Goal: Browse casually

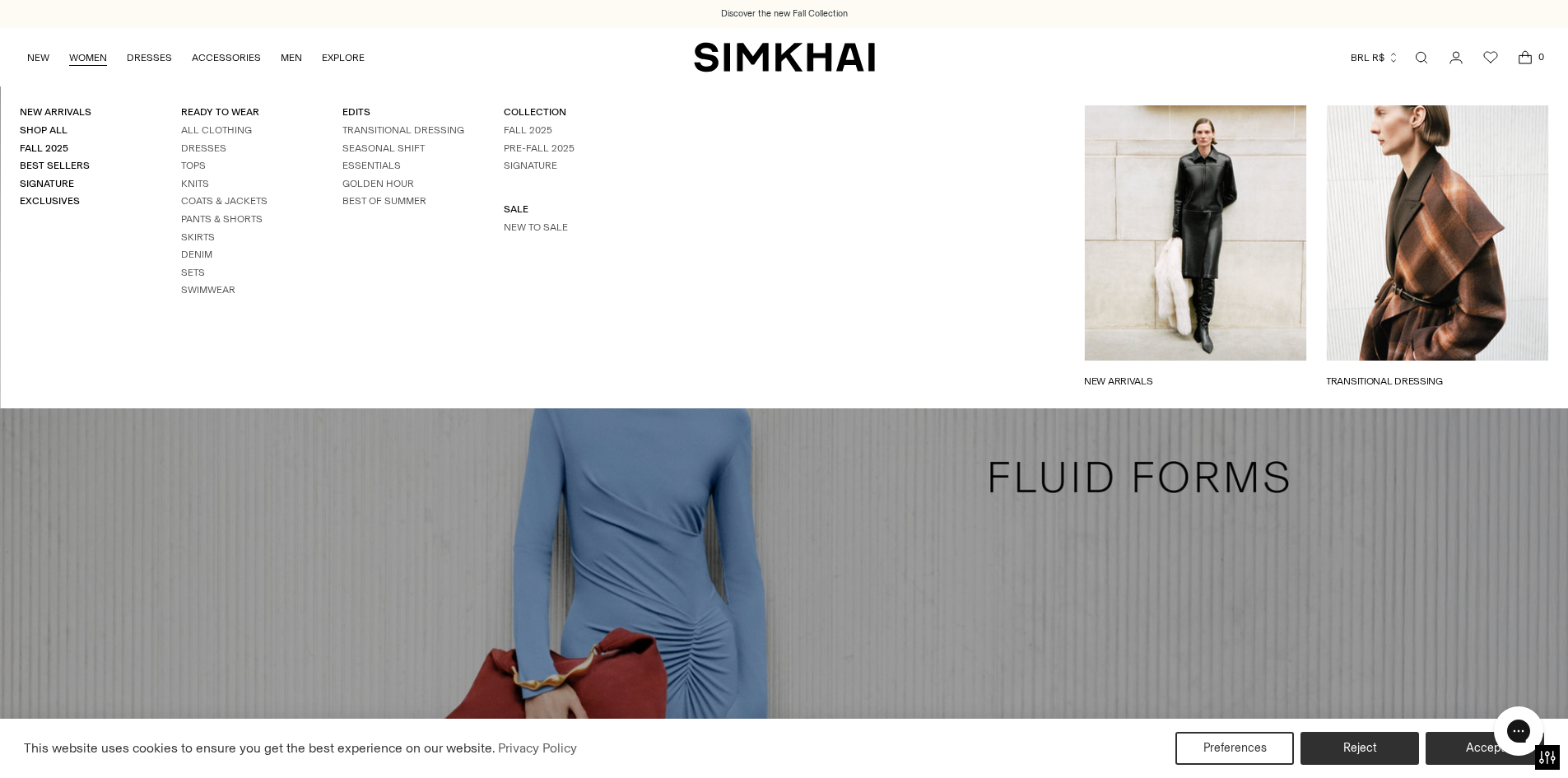
click at [86, 60] on link "WOMEN" at bounding box center [88, 57] width 38 height 36
click at [67, 113] on link "New Arrivals" at bounding box center [55, 111] width 72 height 12
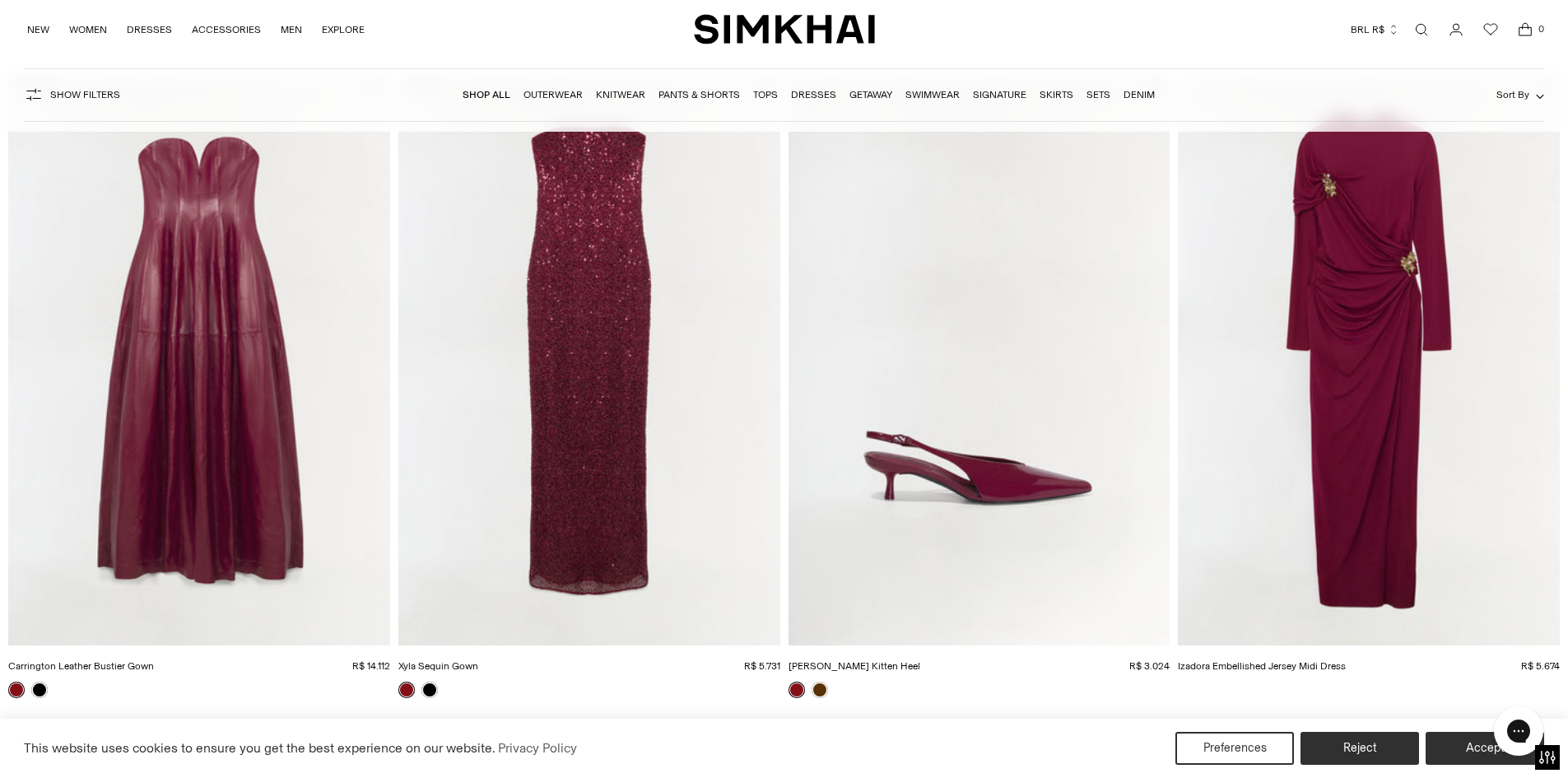
scroll to position [164, 0]
click at [1475, 750] on button "Accept" at bounding box center [1486, 749] width 126 height 35
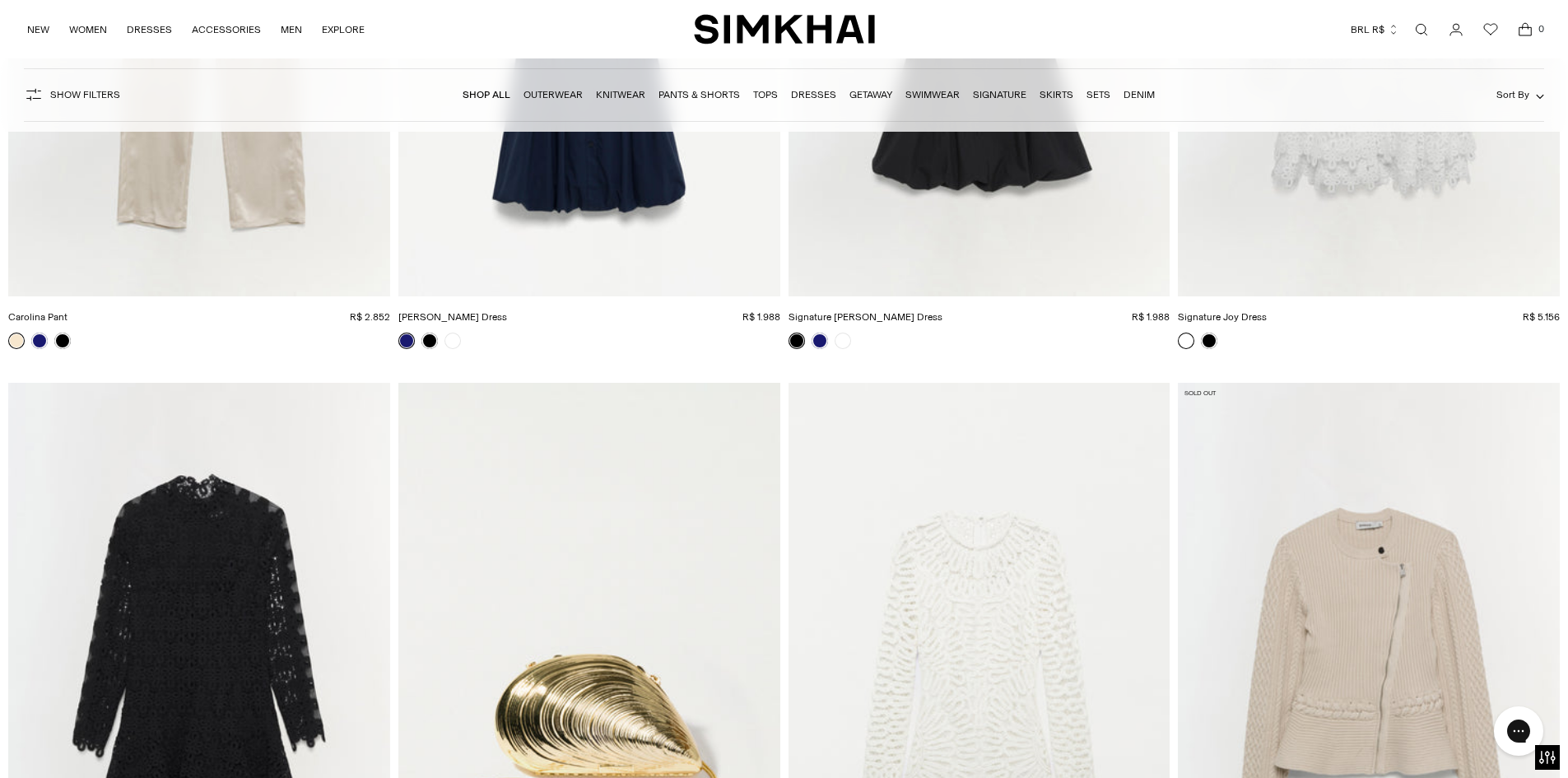
scroll to position [101216, 0]
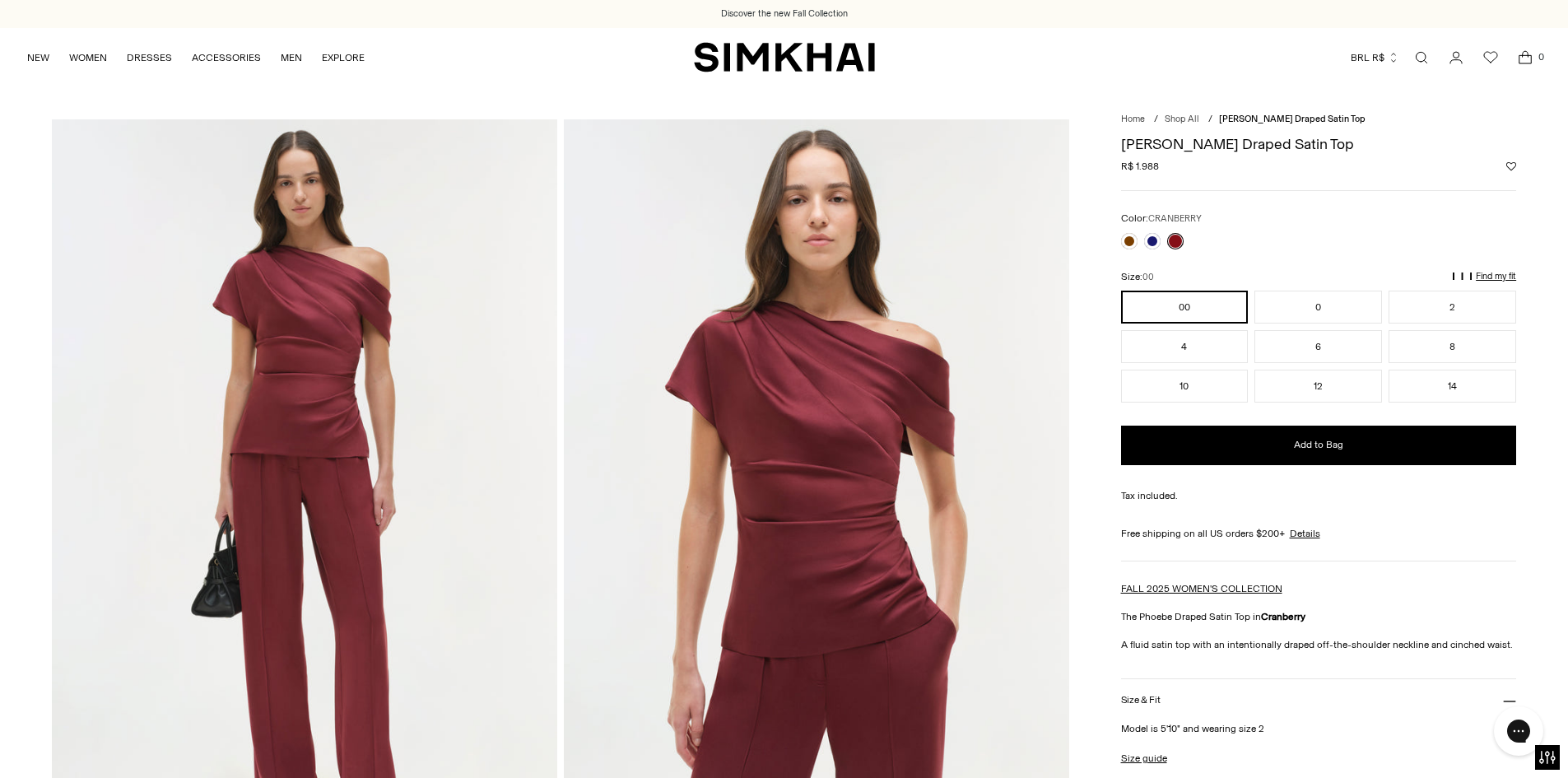
click at [308, 388] on img at bounding box center [304, 498] width 506 height 758
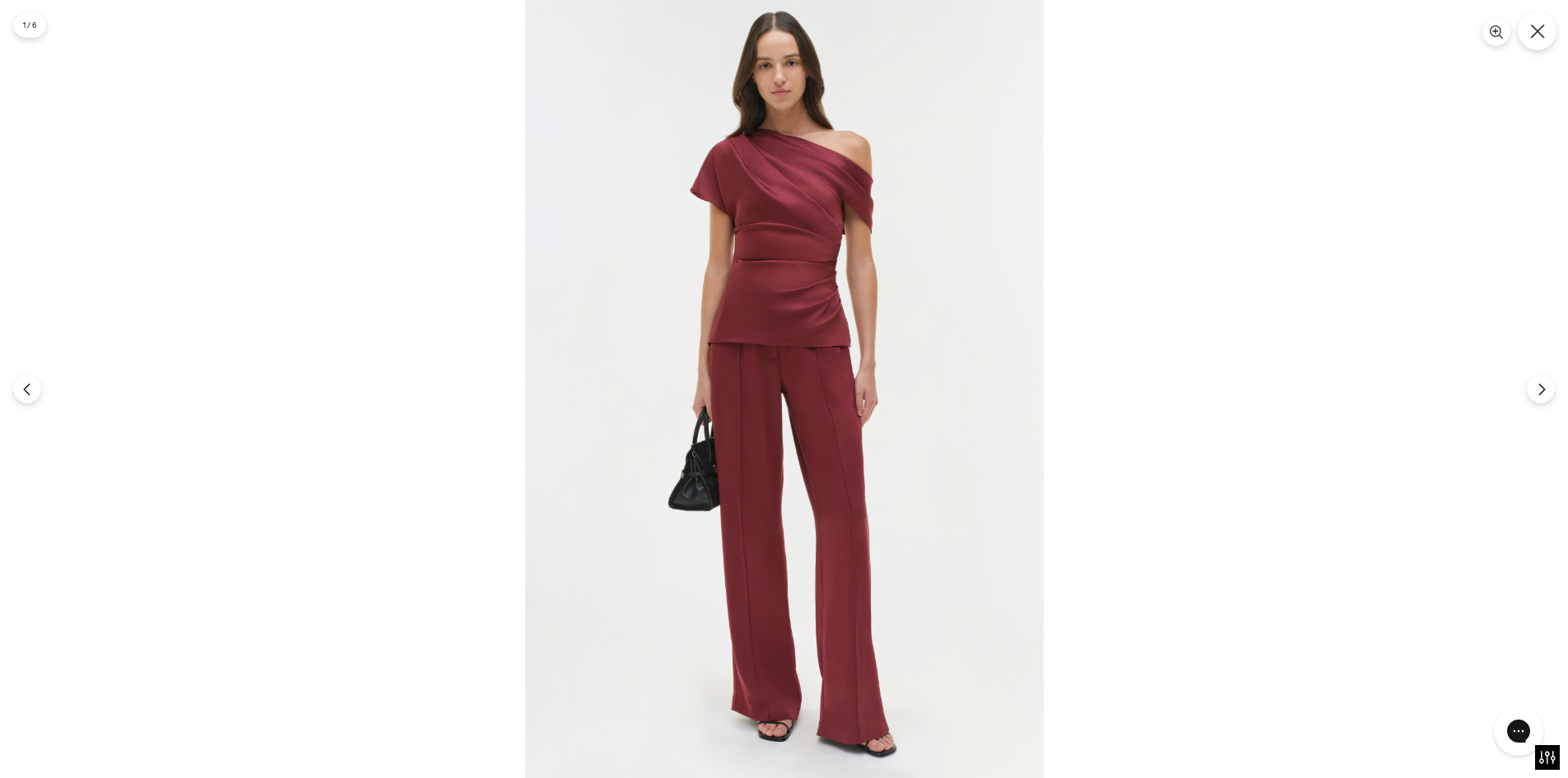
click at [1540, 31] on icon "Close" at bounding box center [1538, 31] width 15 height 15
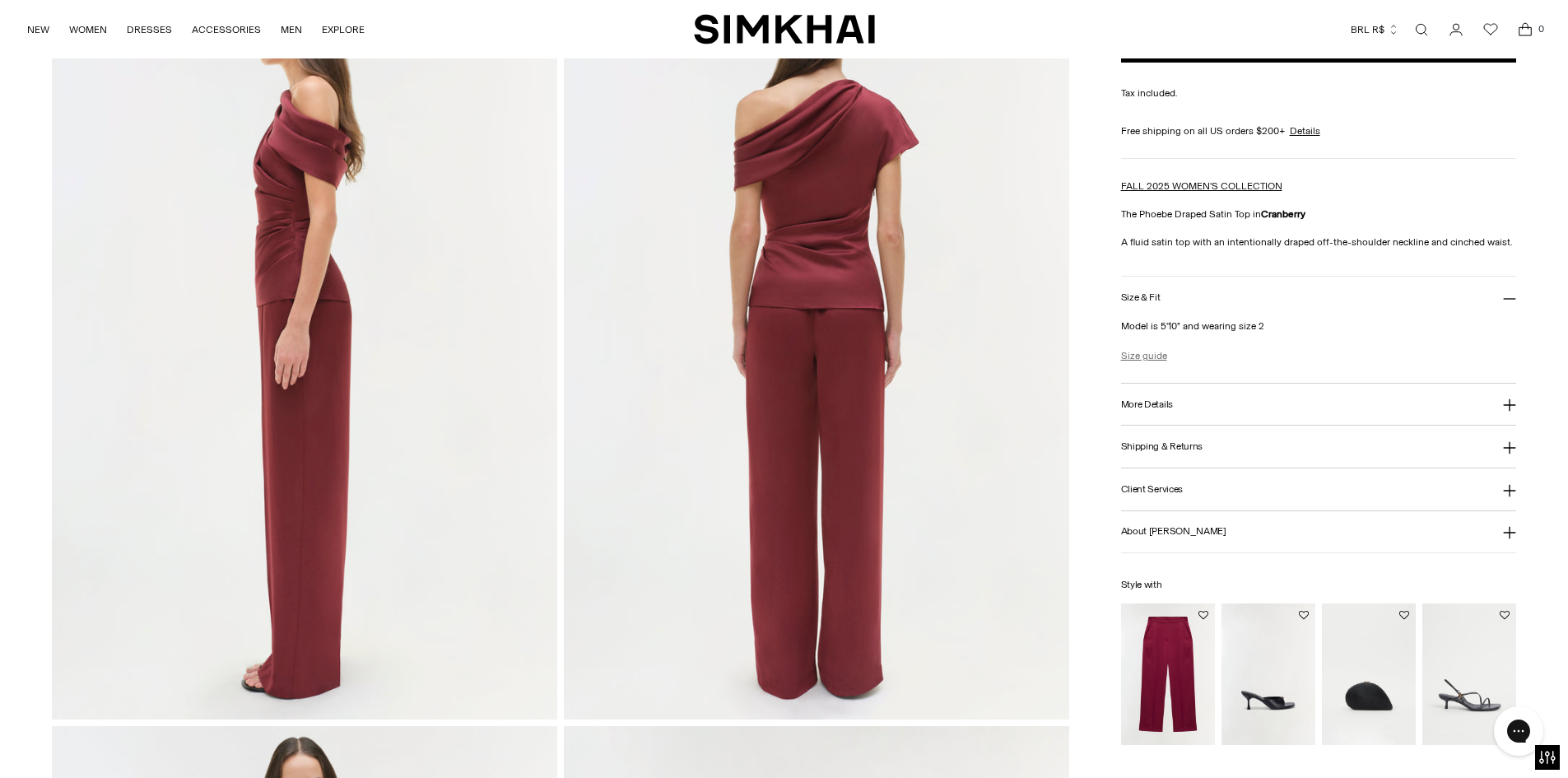
scroll to position [1071, 0]
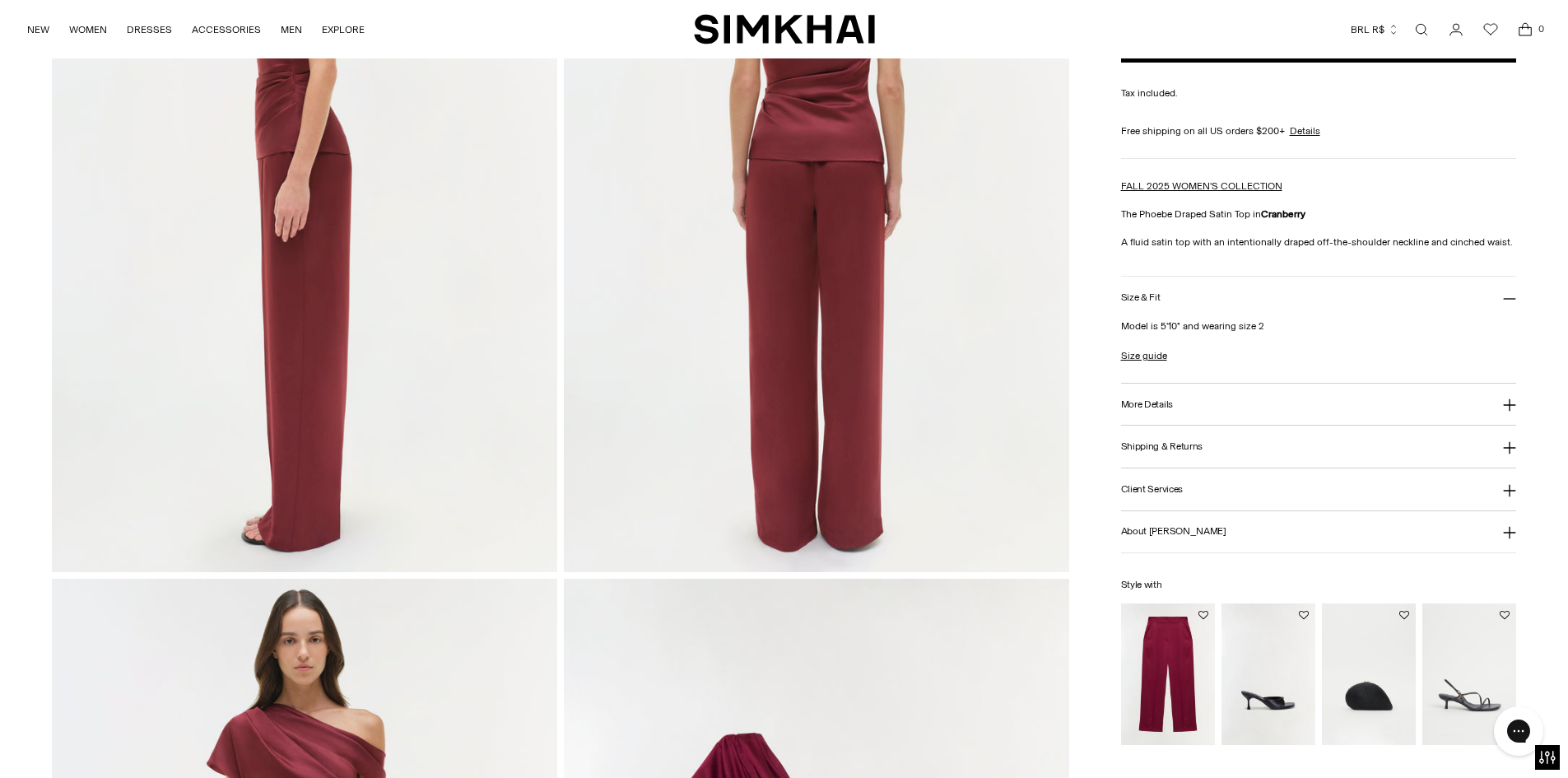
click at [0, 0] on img "Kyra Satin Wide Leg Pant" at bounding box center [0, 0] width 0 height 0
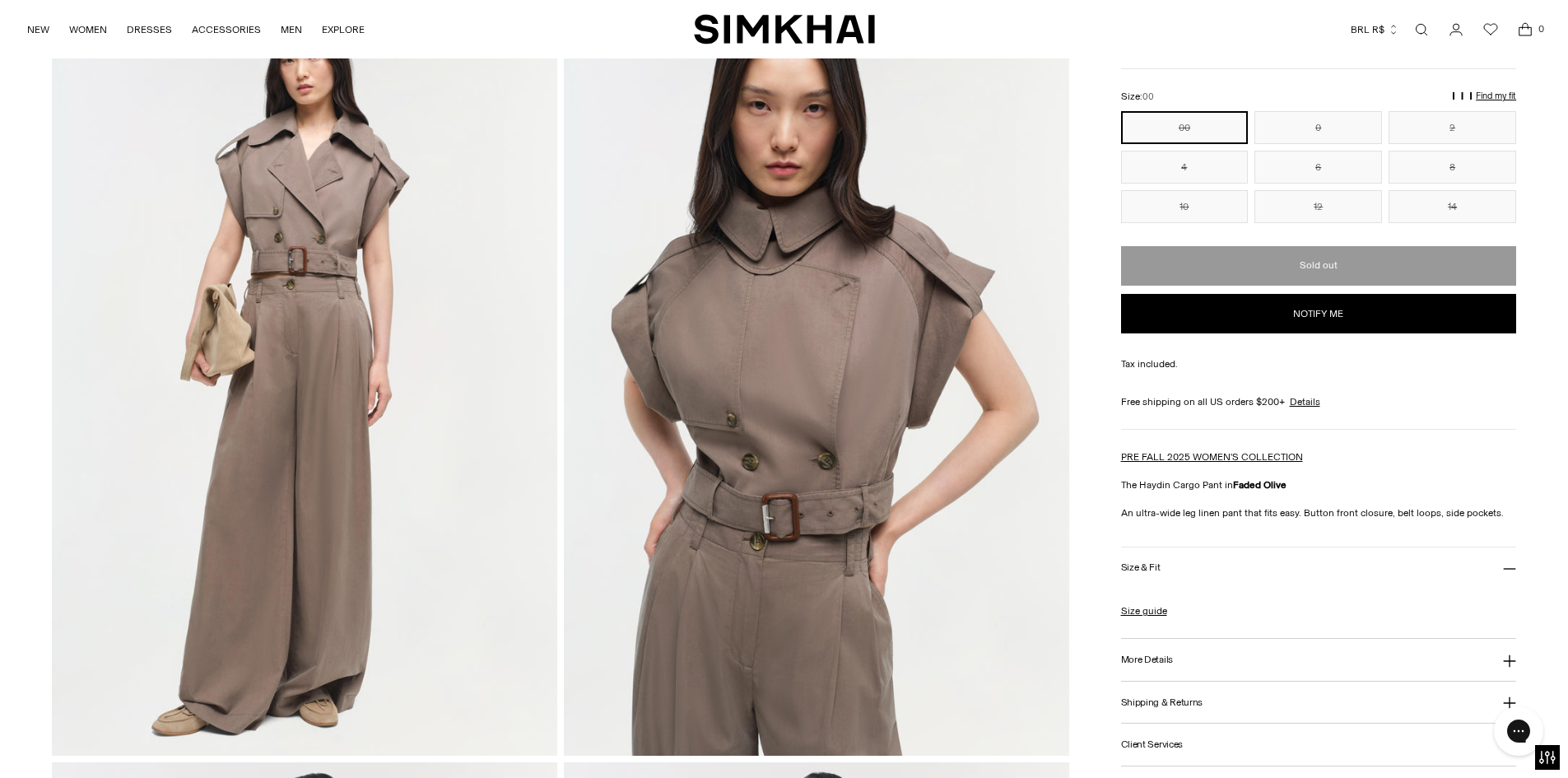
scroll to position [247, 0]
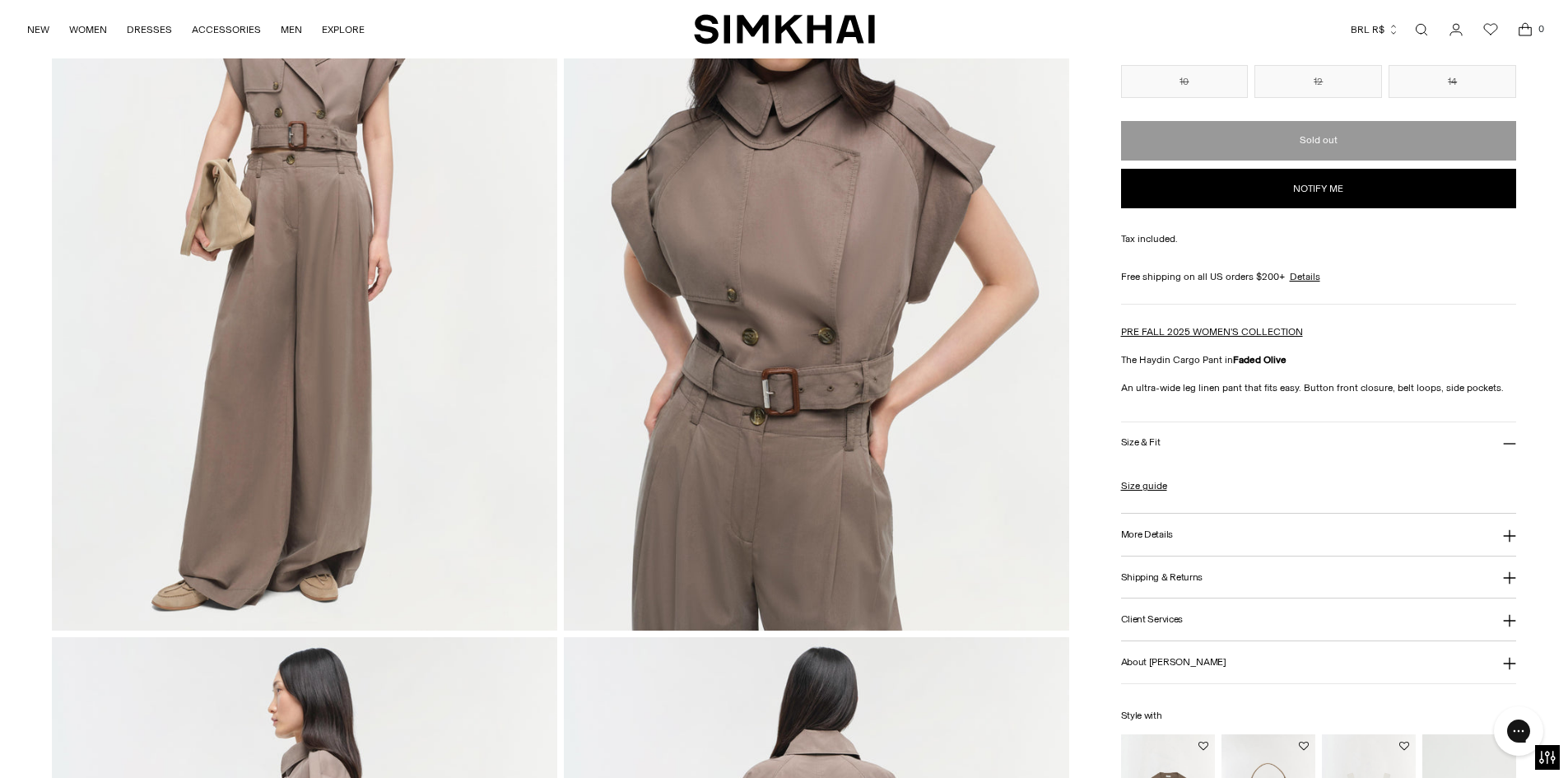
click at [456, 372] on img at bounding box center [304, 251] width 506 height 758
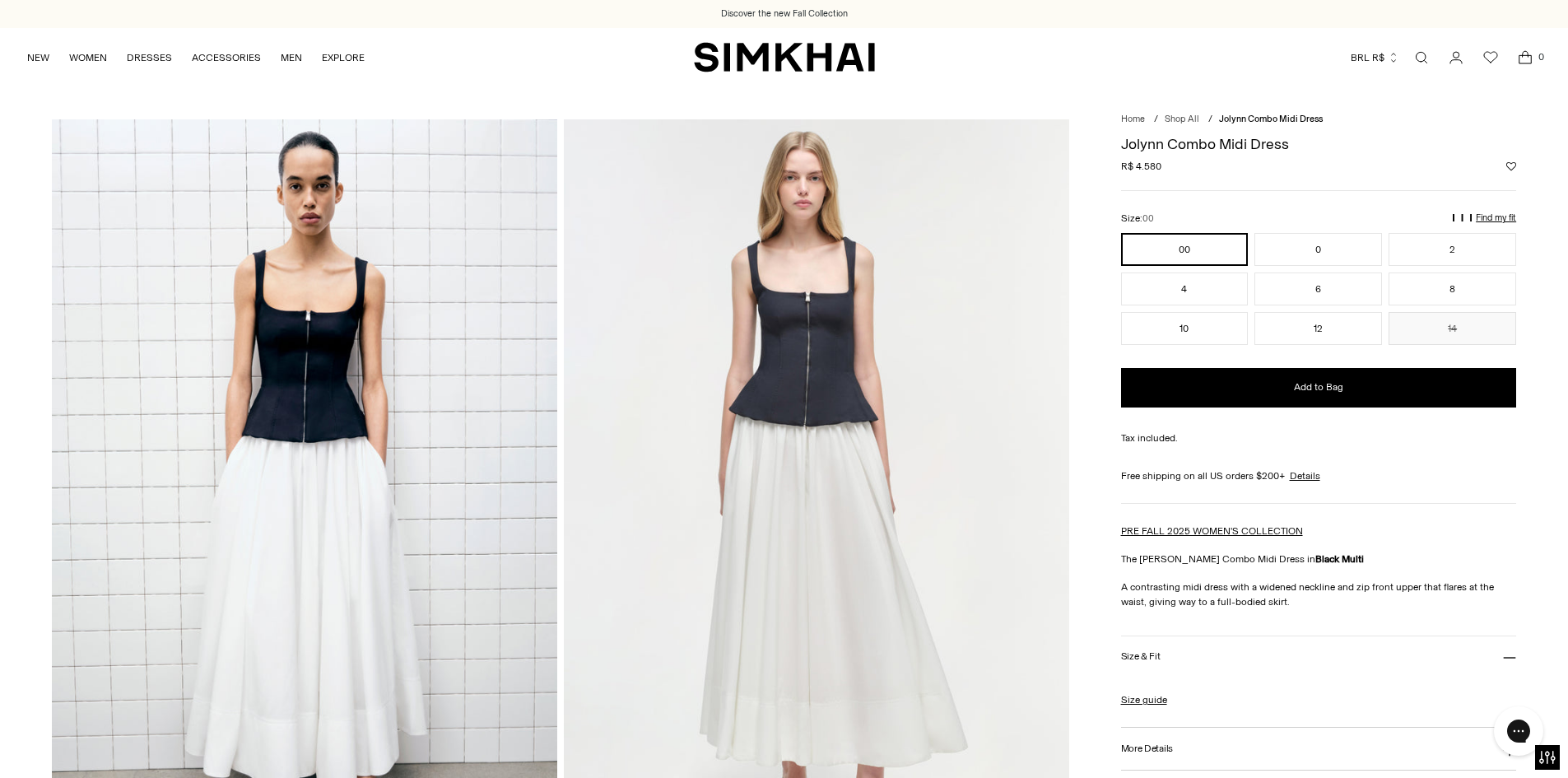
scroll to position [83, 0]
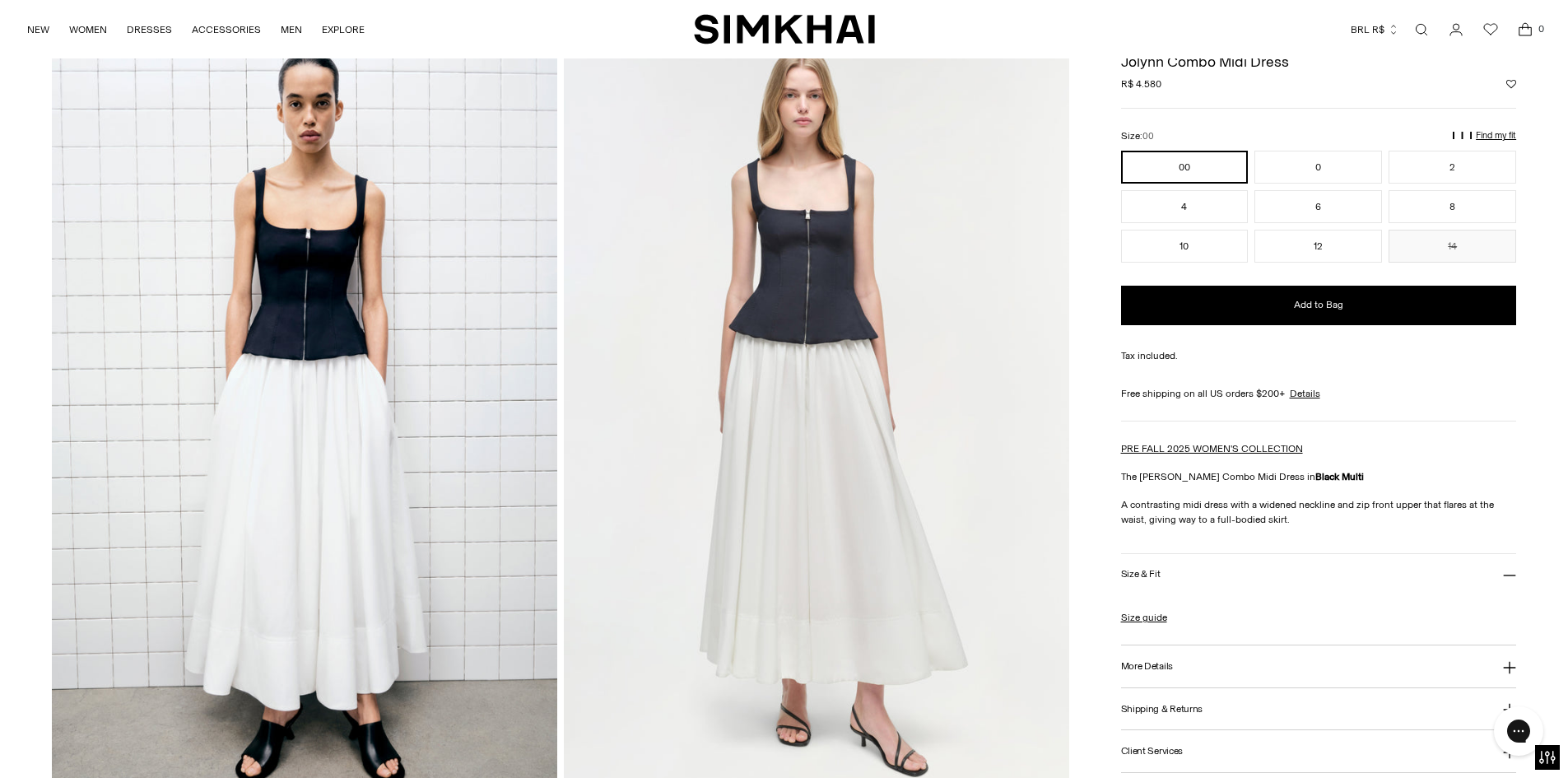
click at [477, 336] on img at bounding box center [304, 416] width 506 height 758
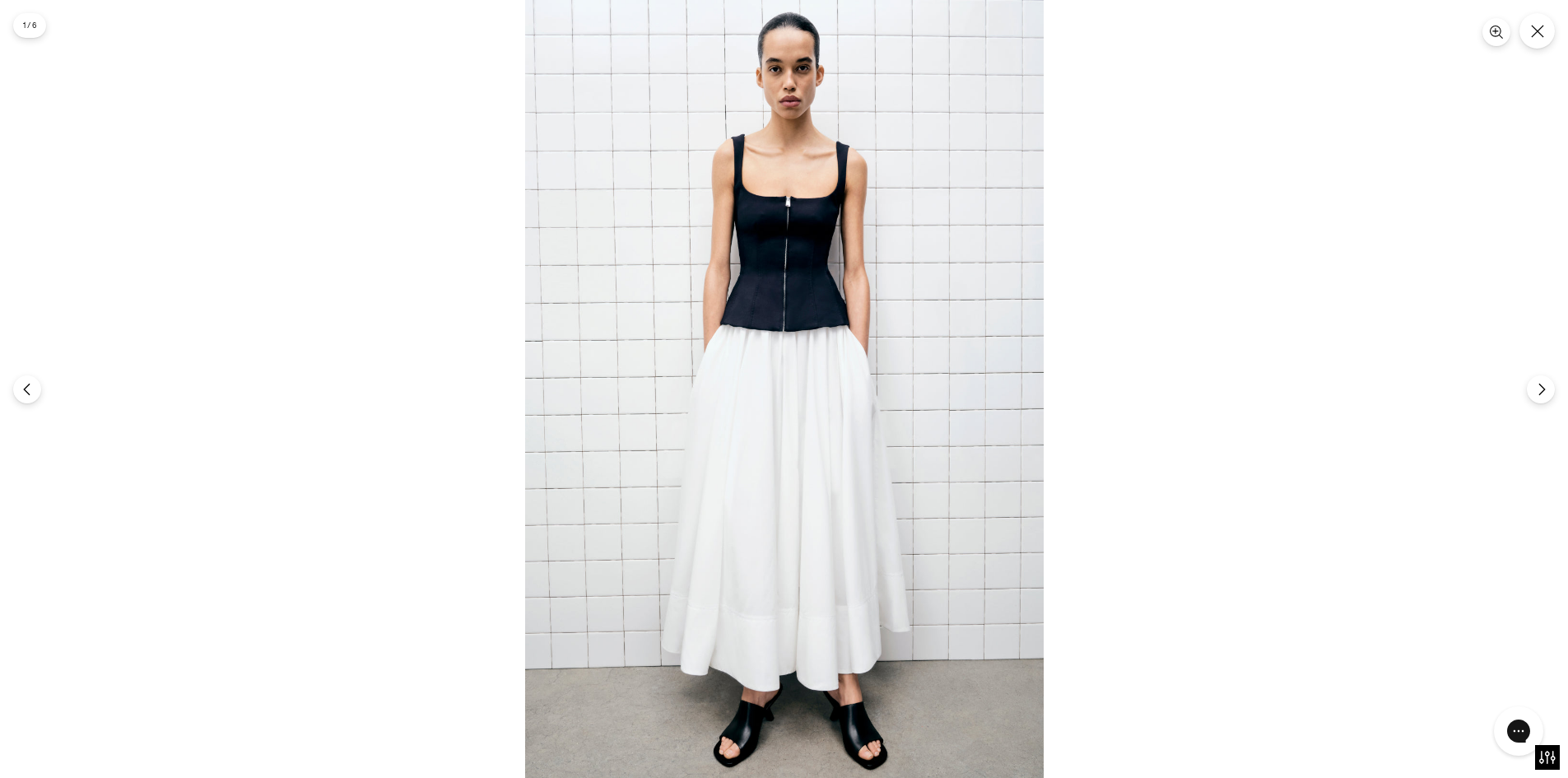
click at [1392, 471] on div at bounding box center [784, 389] width 1568 height 778
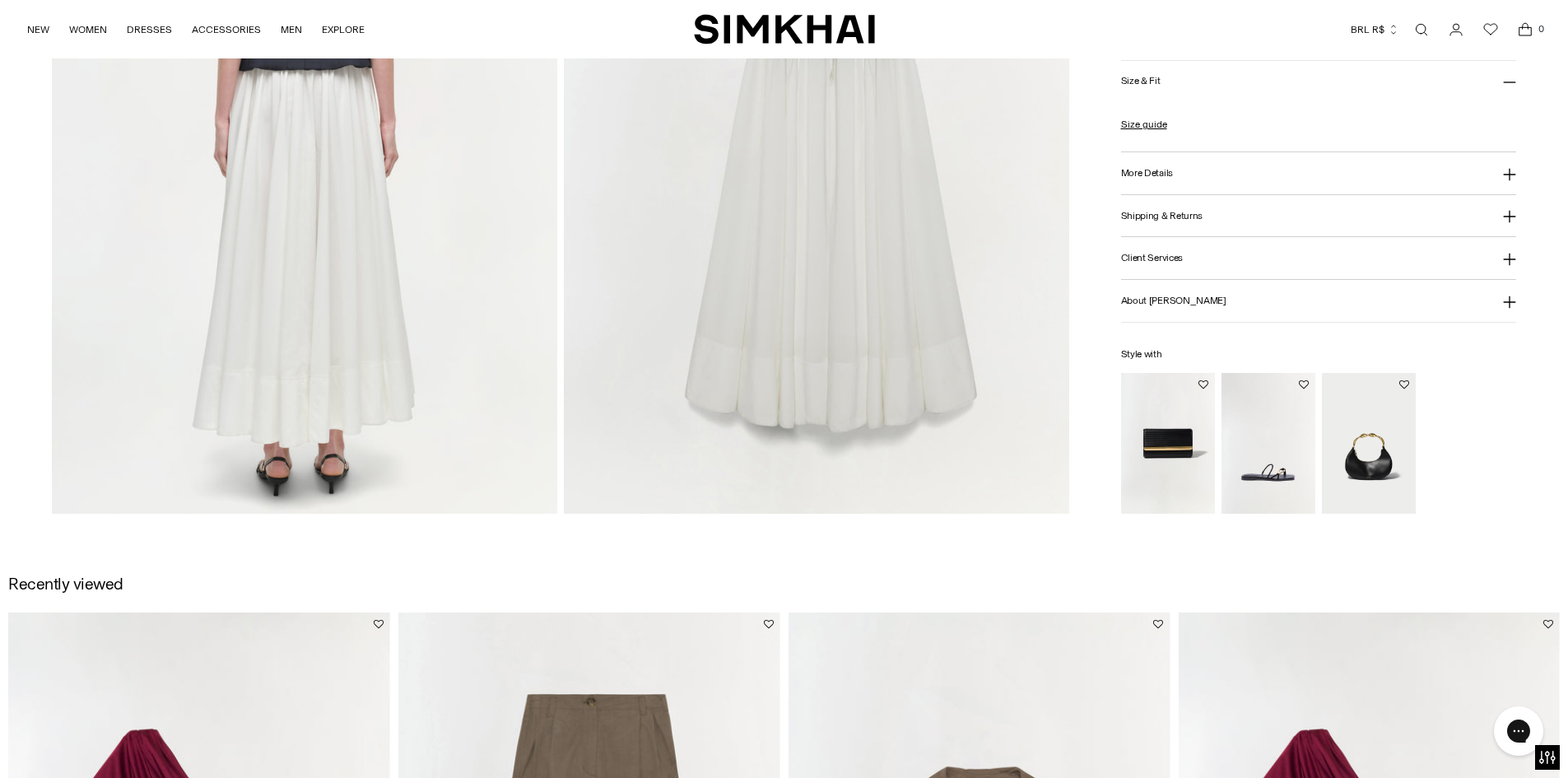
scroll to position [1565, 0]
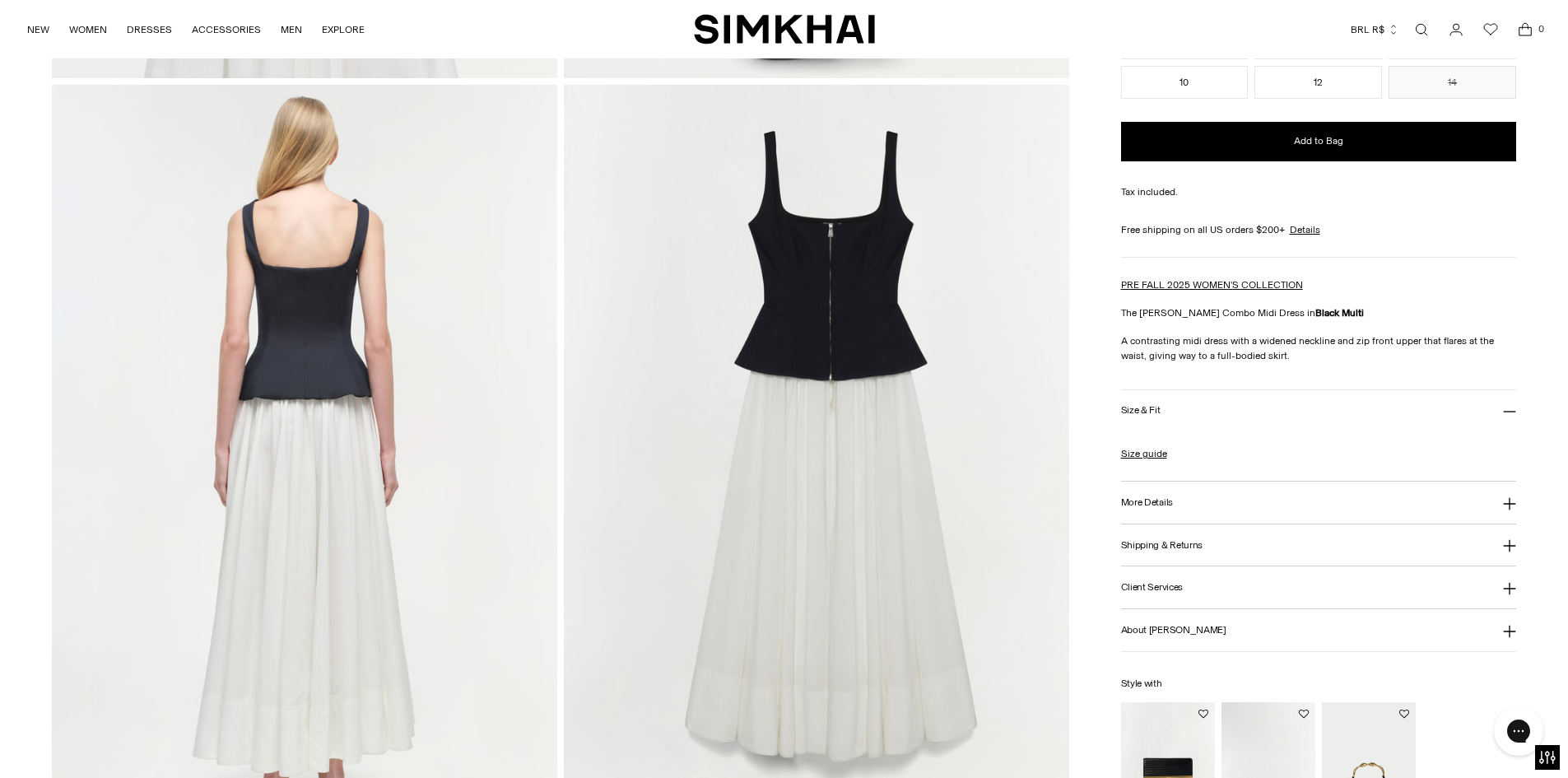
click at [774, 488] on img at bounding box center [816, 463] width 506 height 758
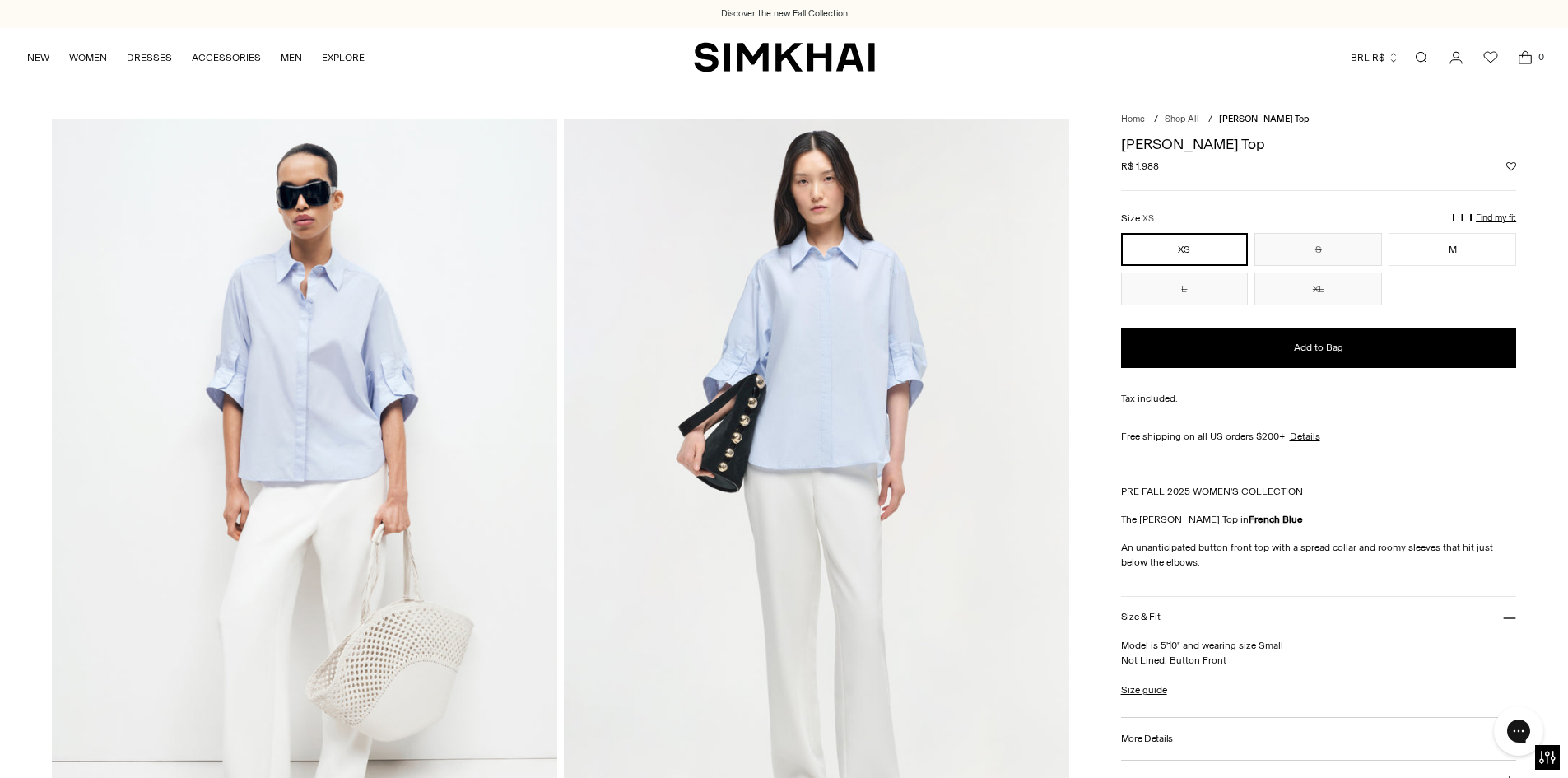
click at [383, 329] on img at bounding box center [304, 498] width 506 height 758
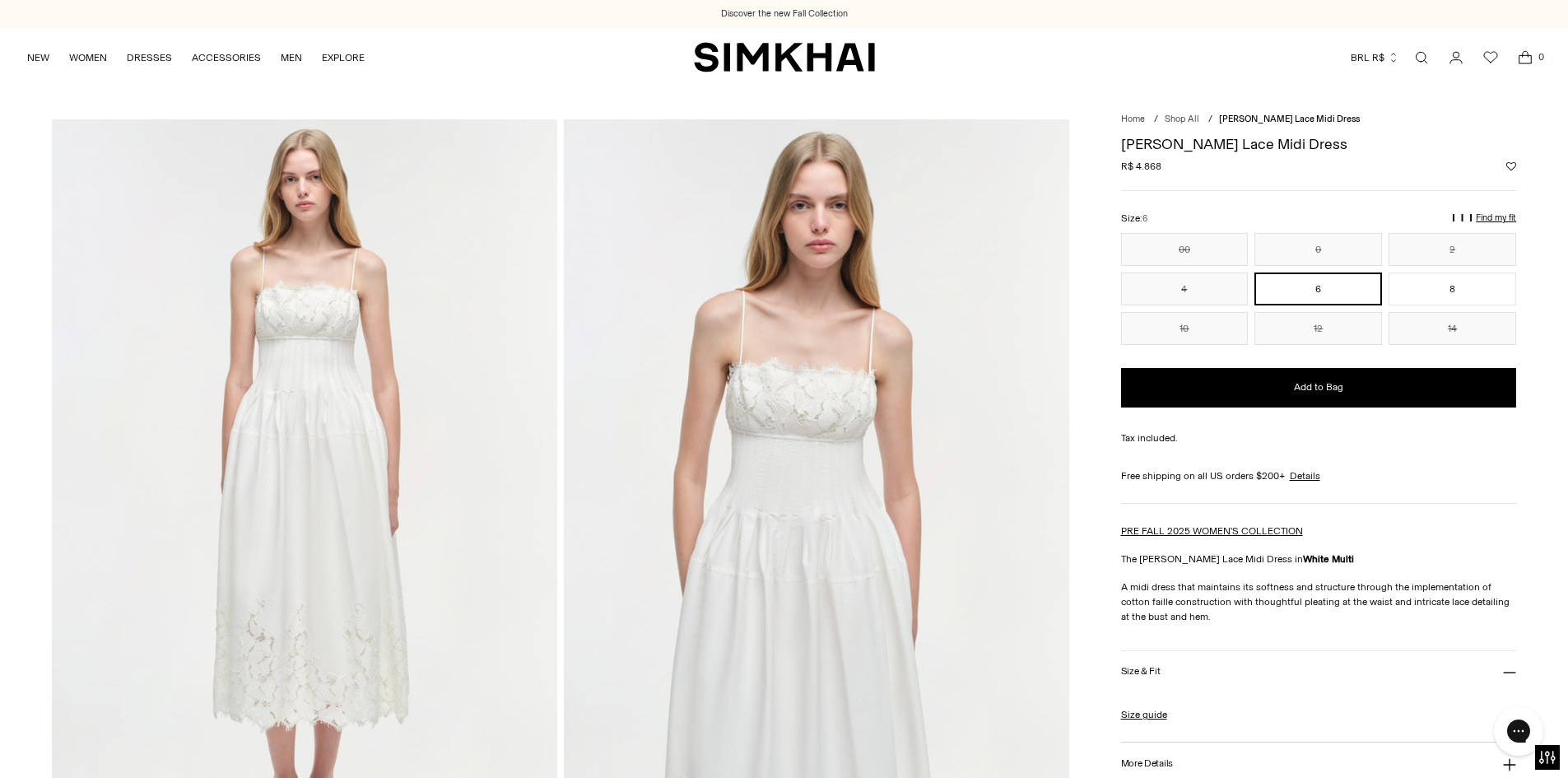
click at [441, 456] on img at bounding box center [304, 498] width 506 height 758
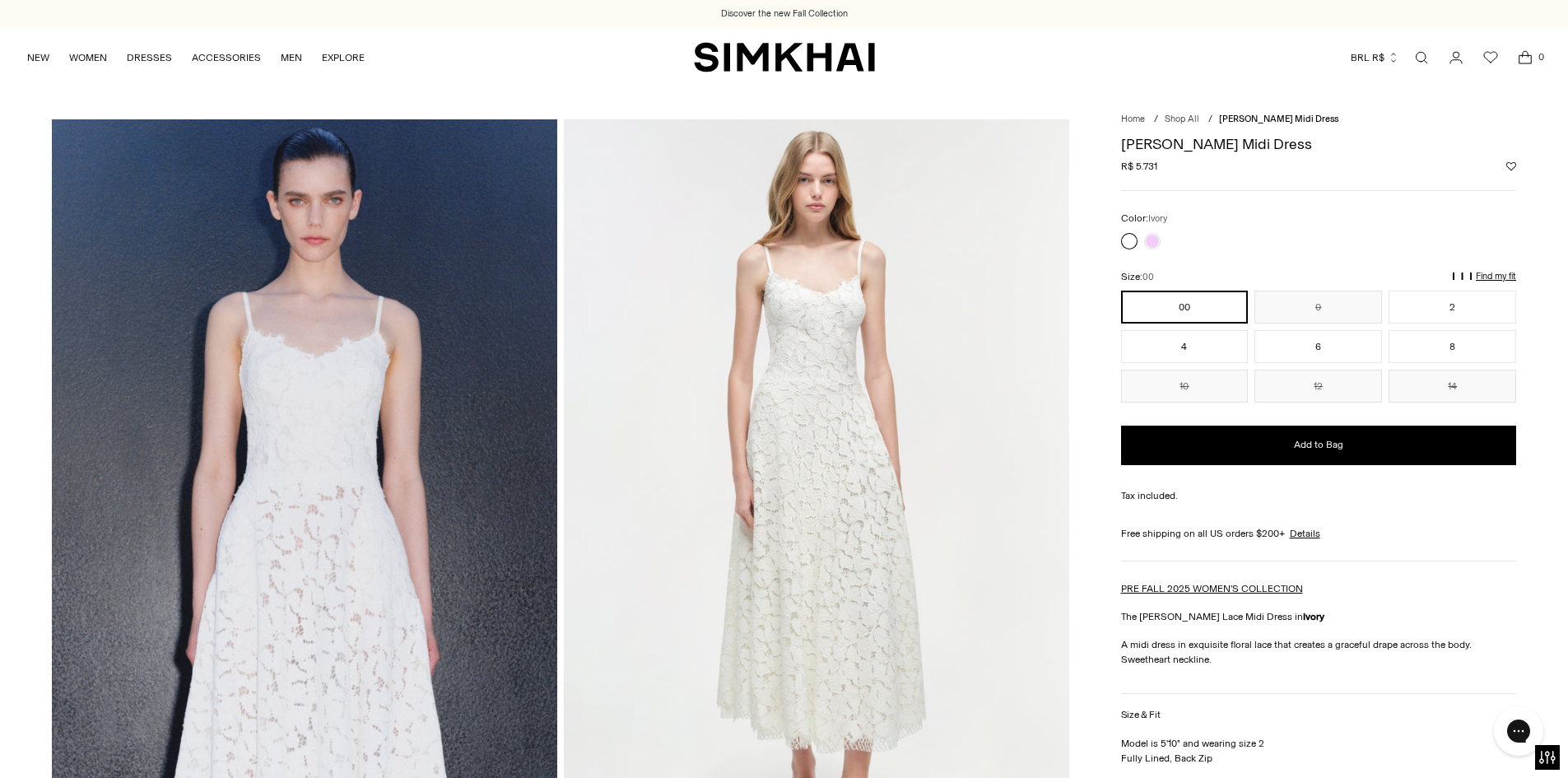
click at [865, 469] on img at bounding box center [816, 498] width 506 height 758
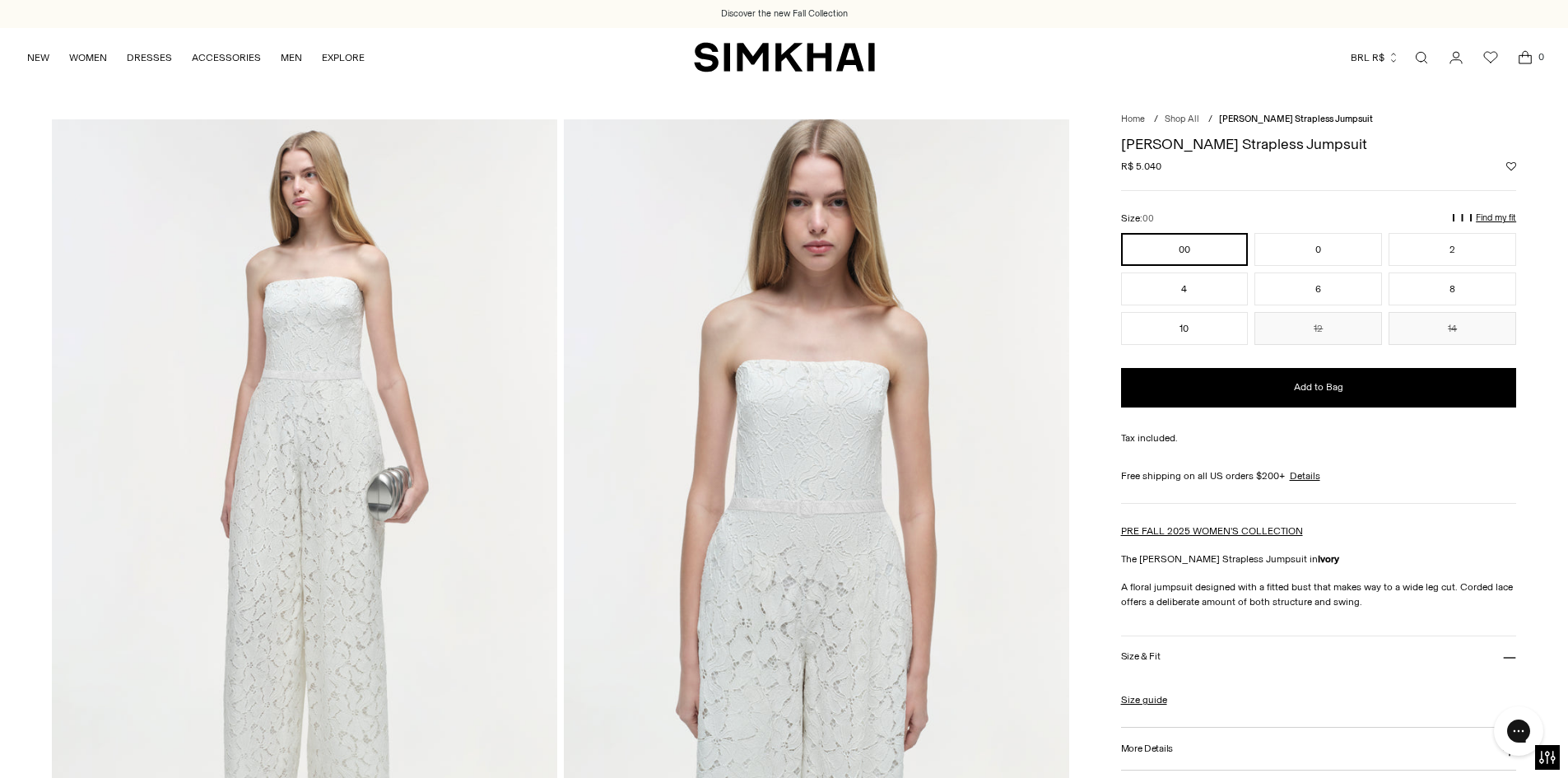
click at [818, 417] on img at bounding box center [816, 498] width 506 height 758
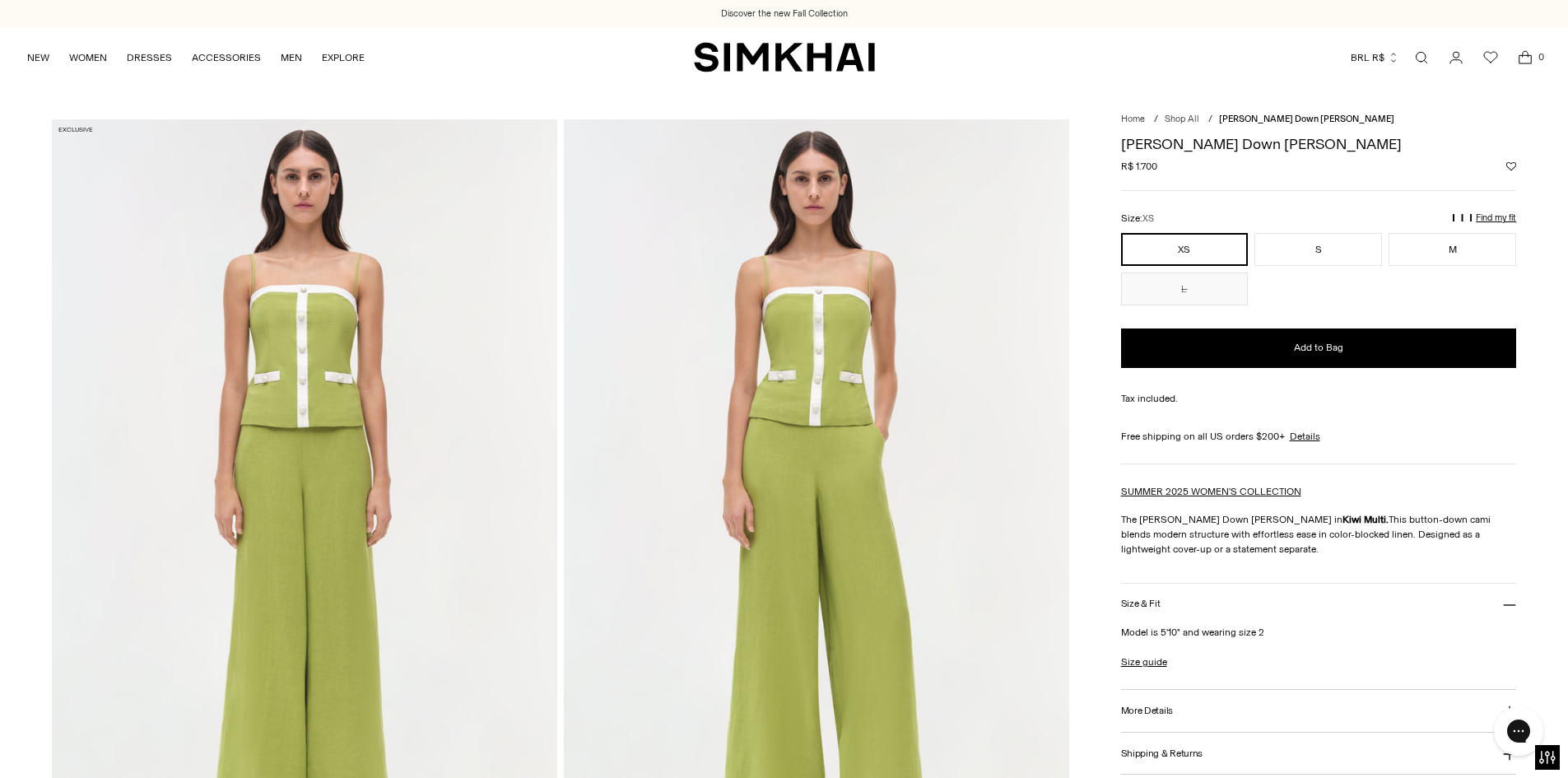
click at [874, 493] on img at bounding box center [816, 498] width 506 height 758
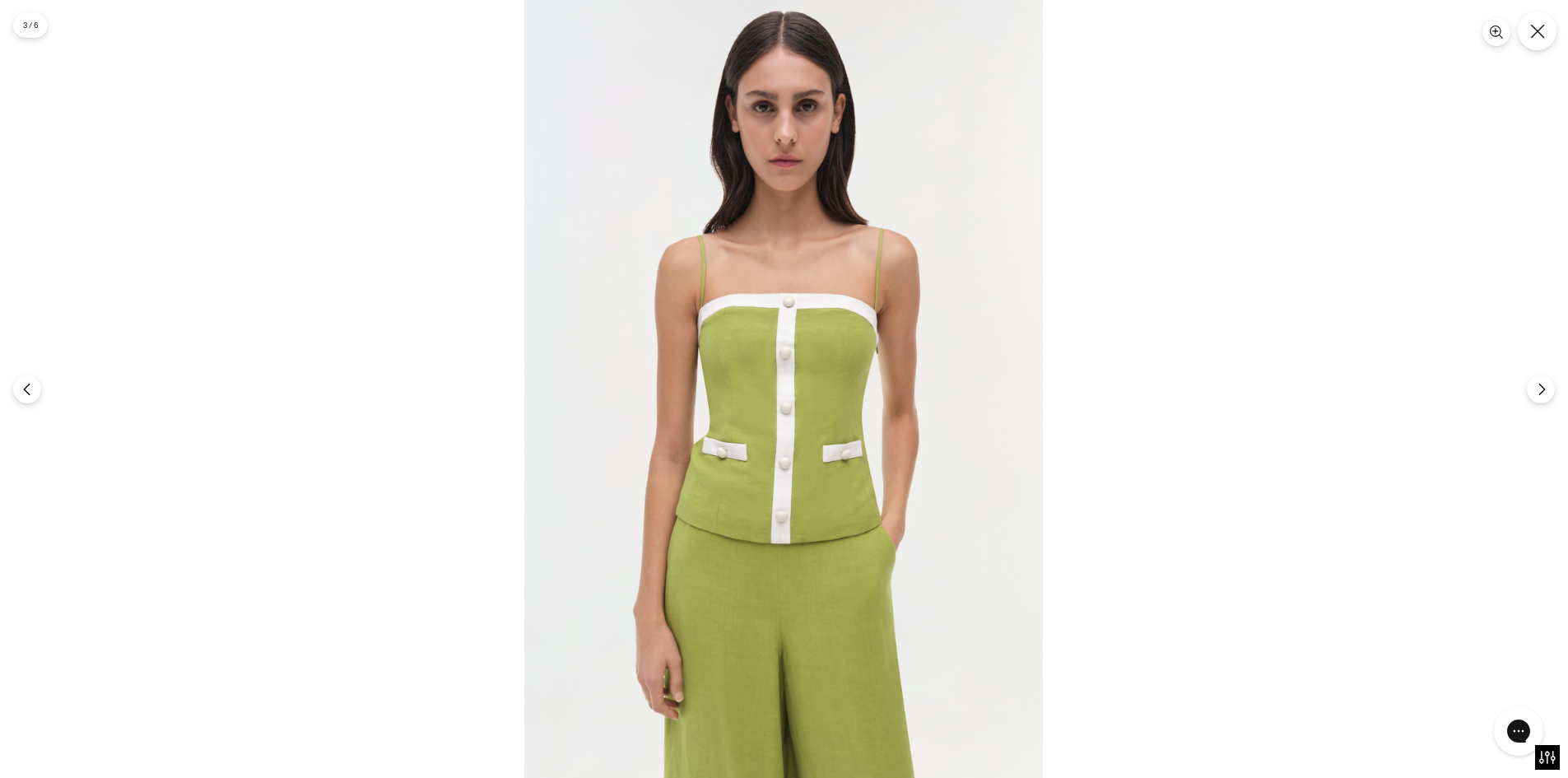
click at [1542, 28] on icon "Close" at bounding box center [1538, 31] width 15 height 15
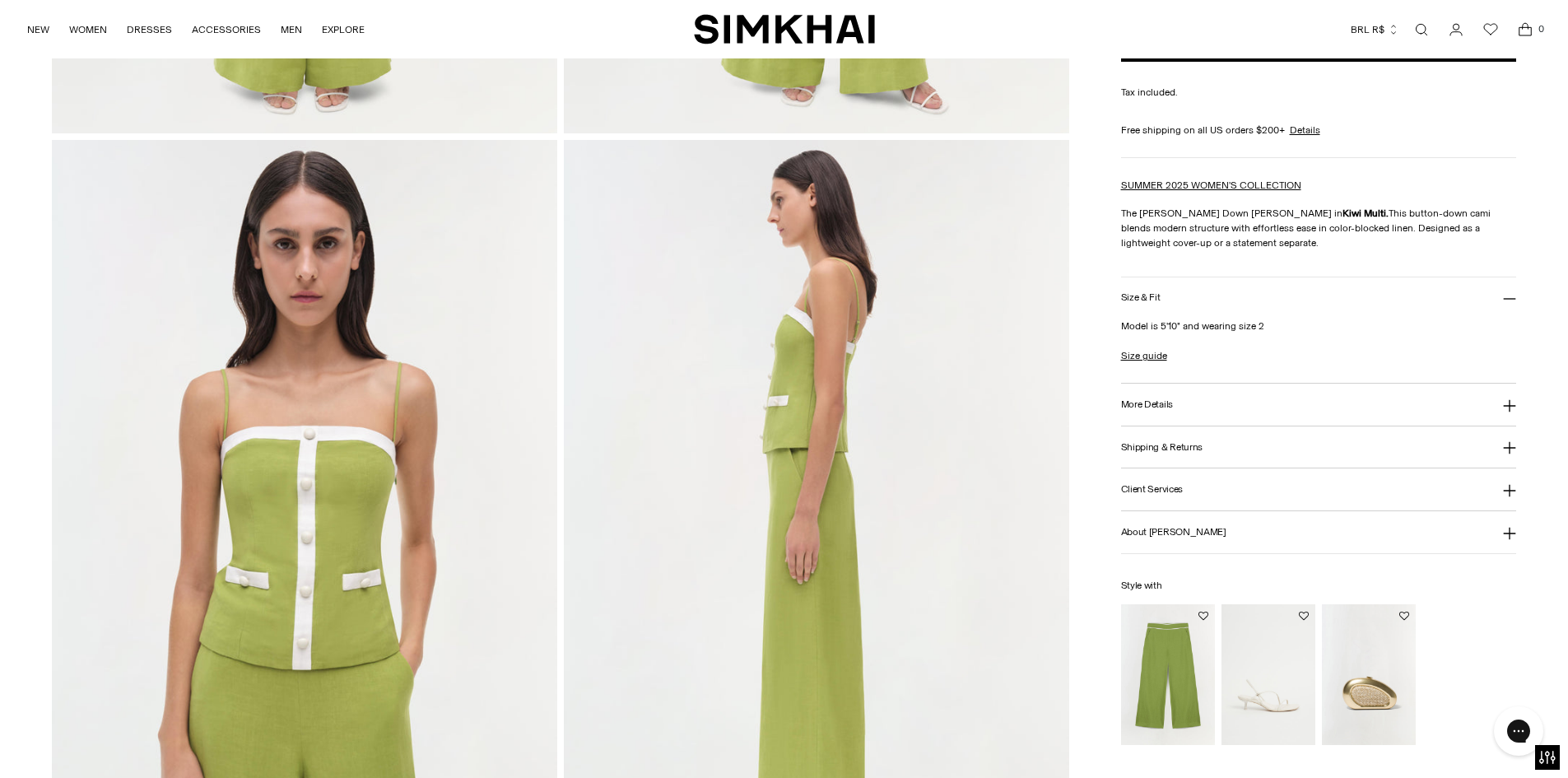
scroll to position [823, 0]
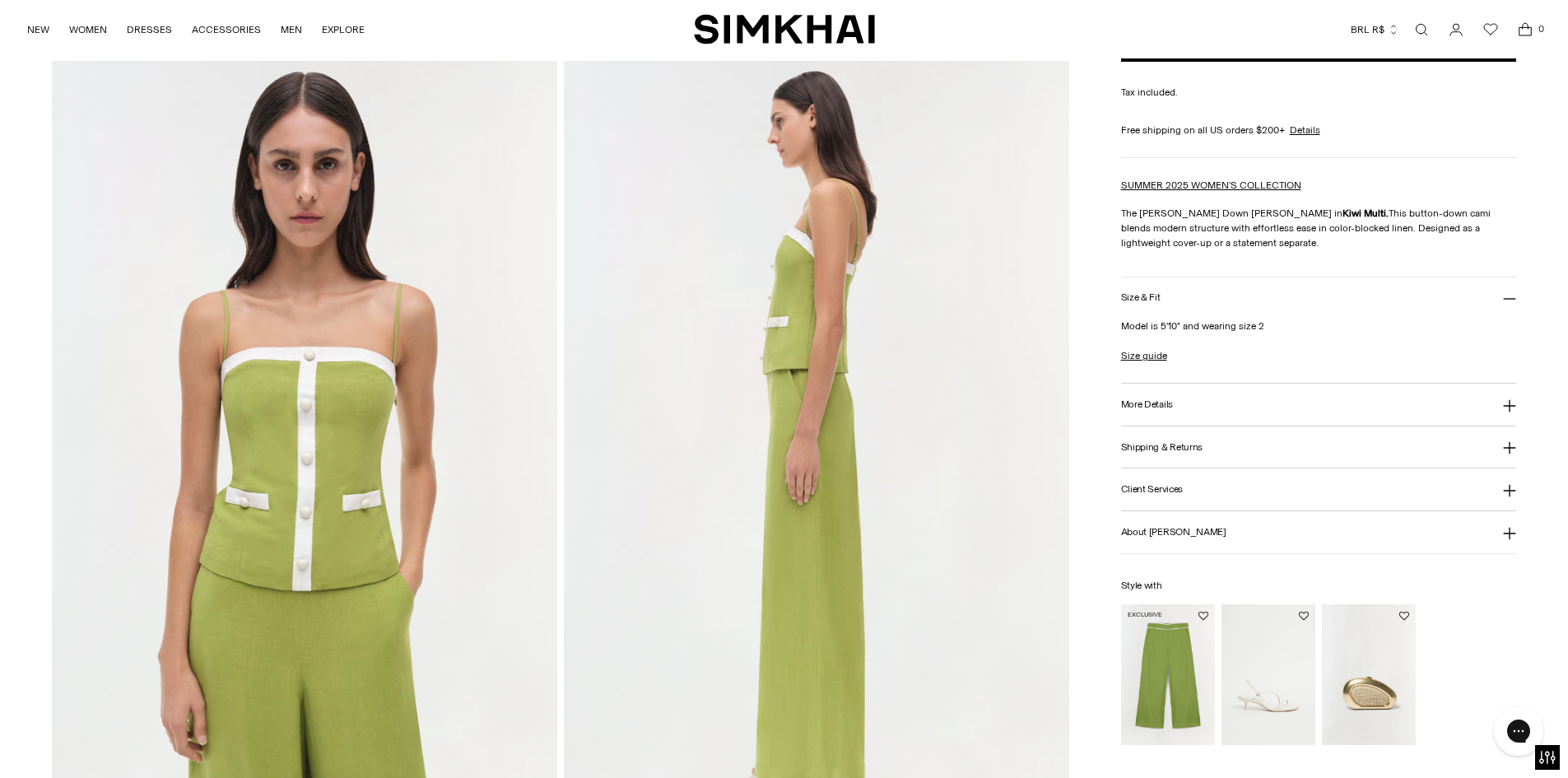
click at [0, 0] on img "Heidi Linen Pant" at bounding box center [0, 0] width 0 height 0
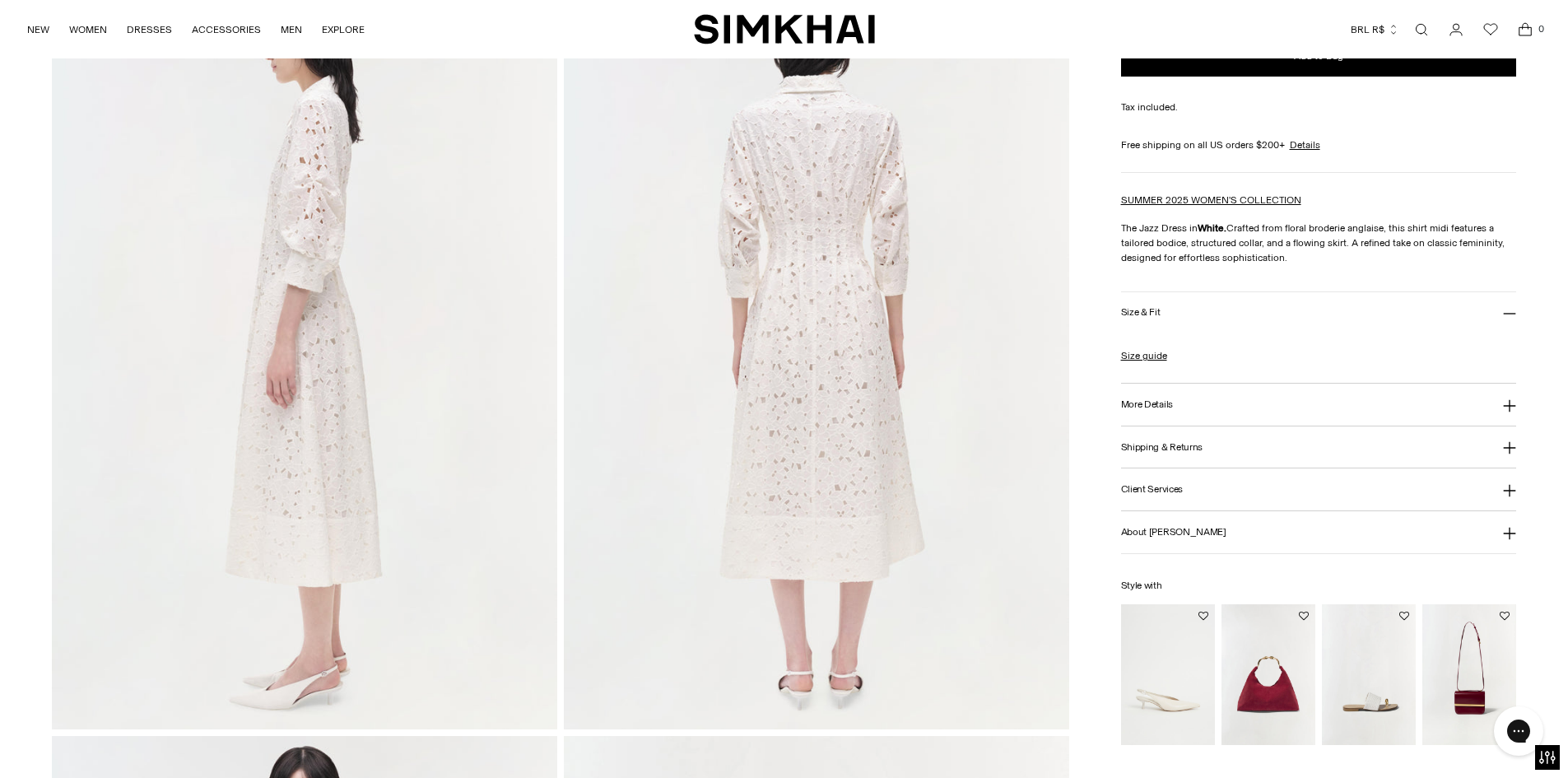
scroll to position [1071, 0]
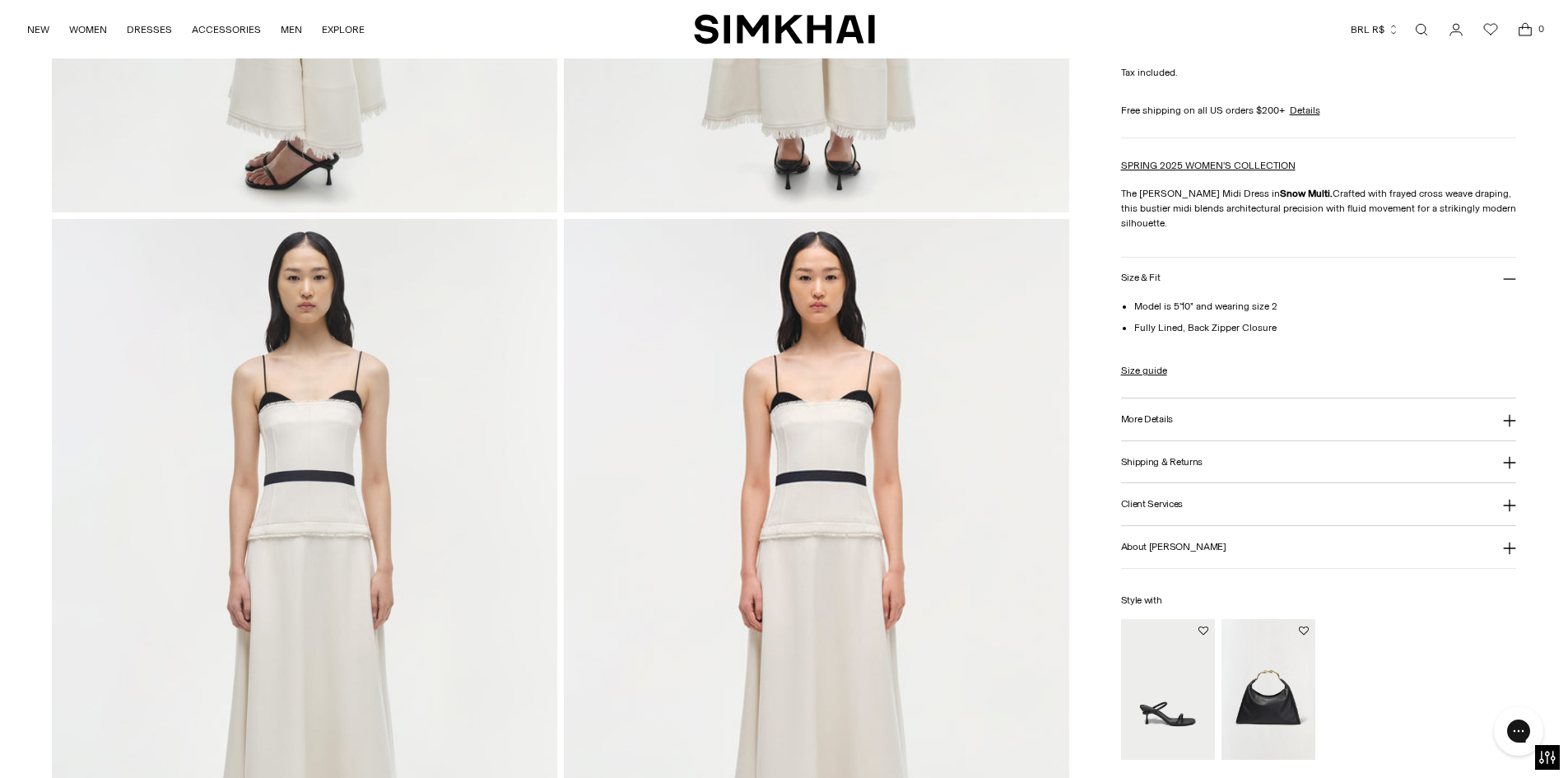
scroll to position [1565, 0]
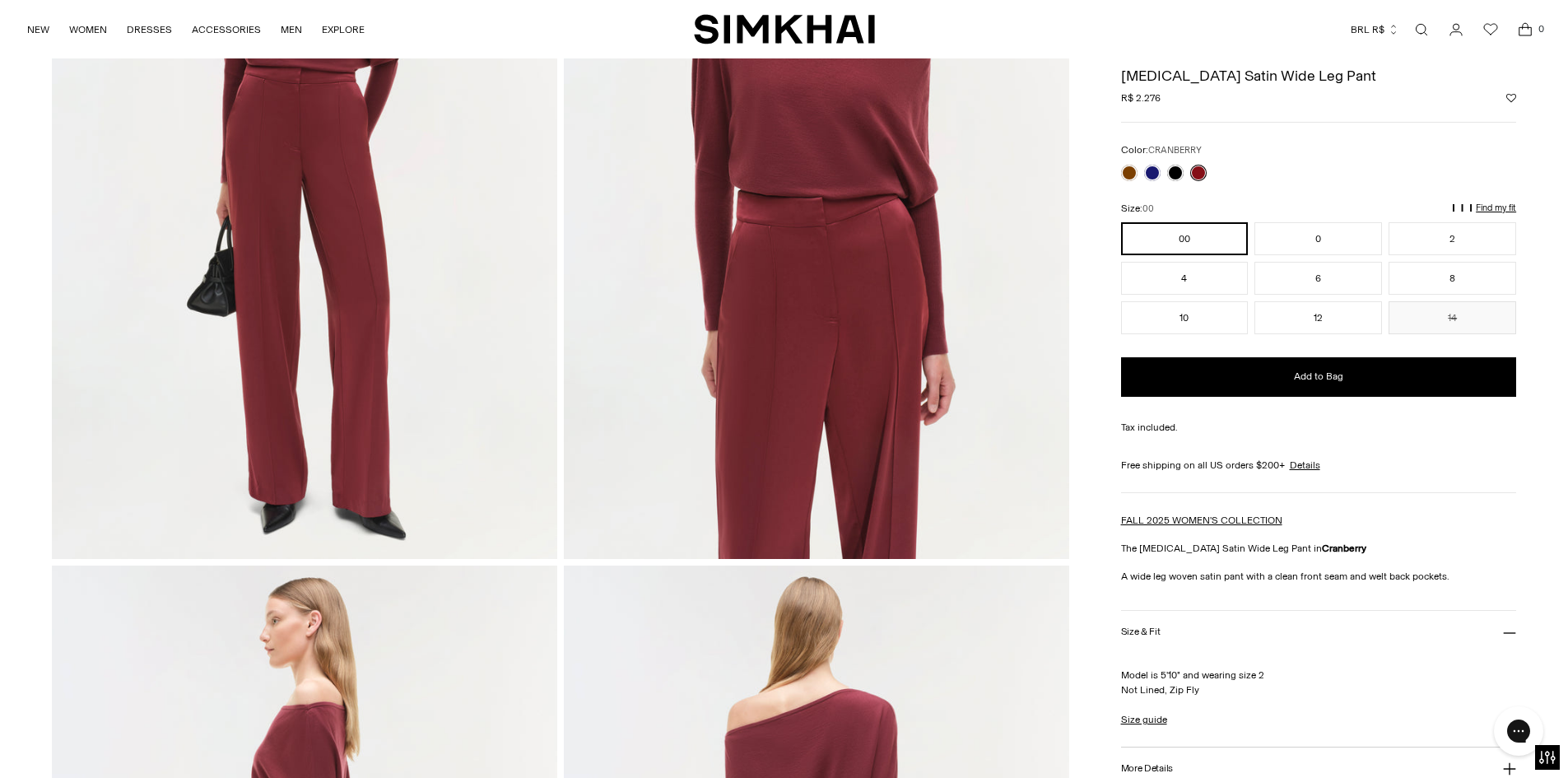
scroll to position [247, 0]
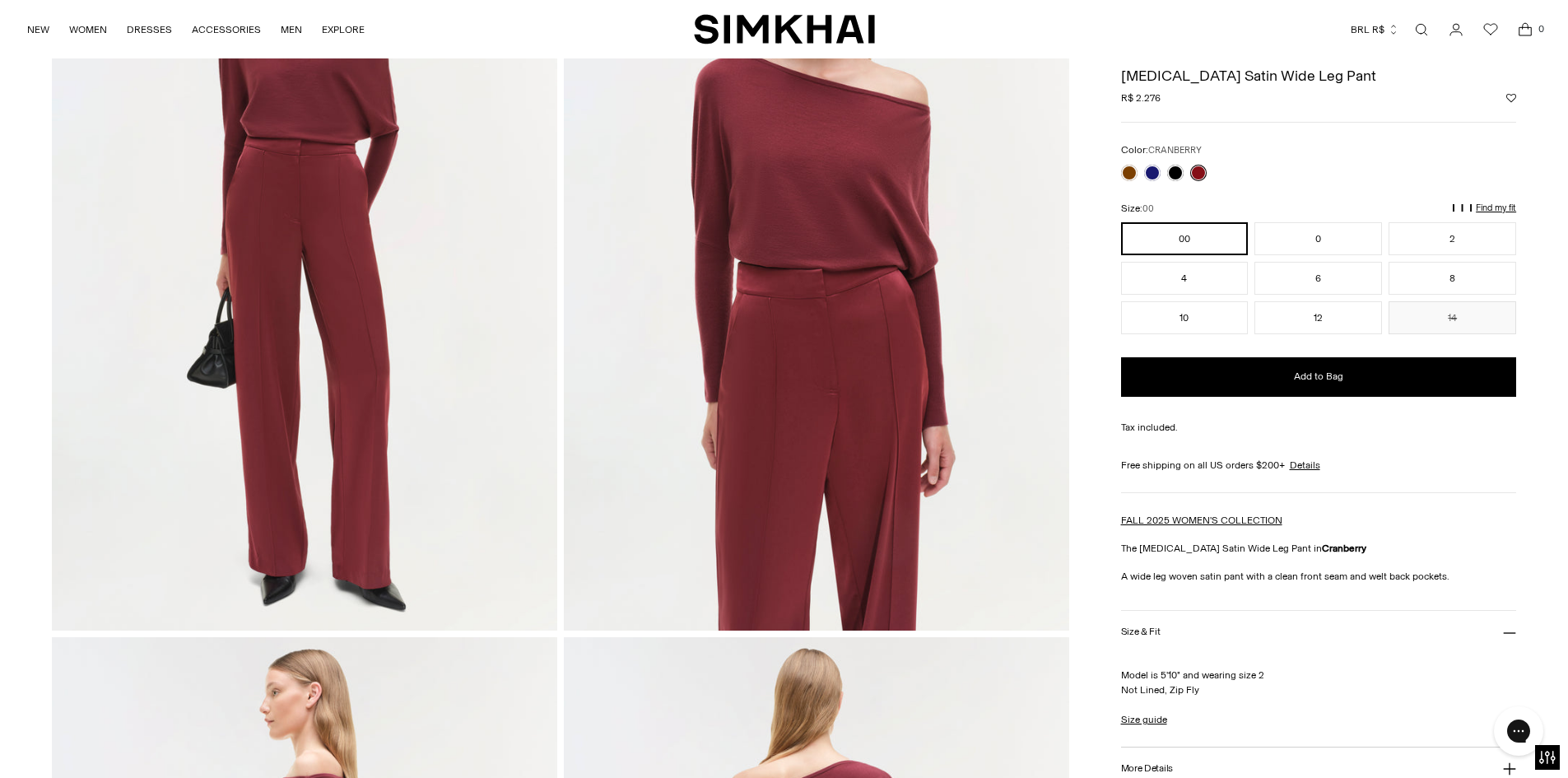
click at [353, 357] on img at bounding box center [304, 251] width 506 height 758
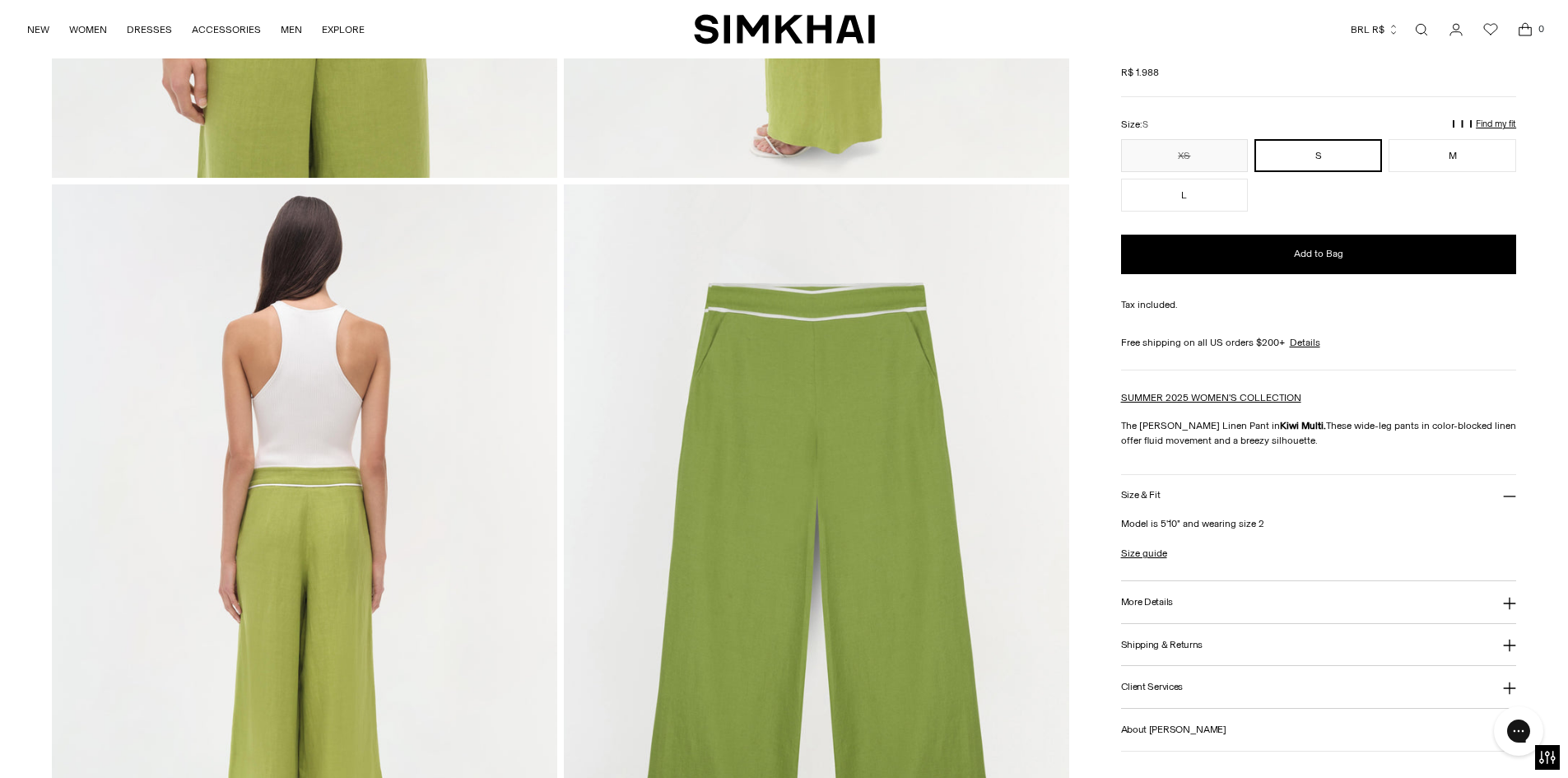
scroll to position [1318, 0]
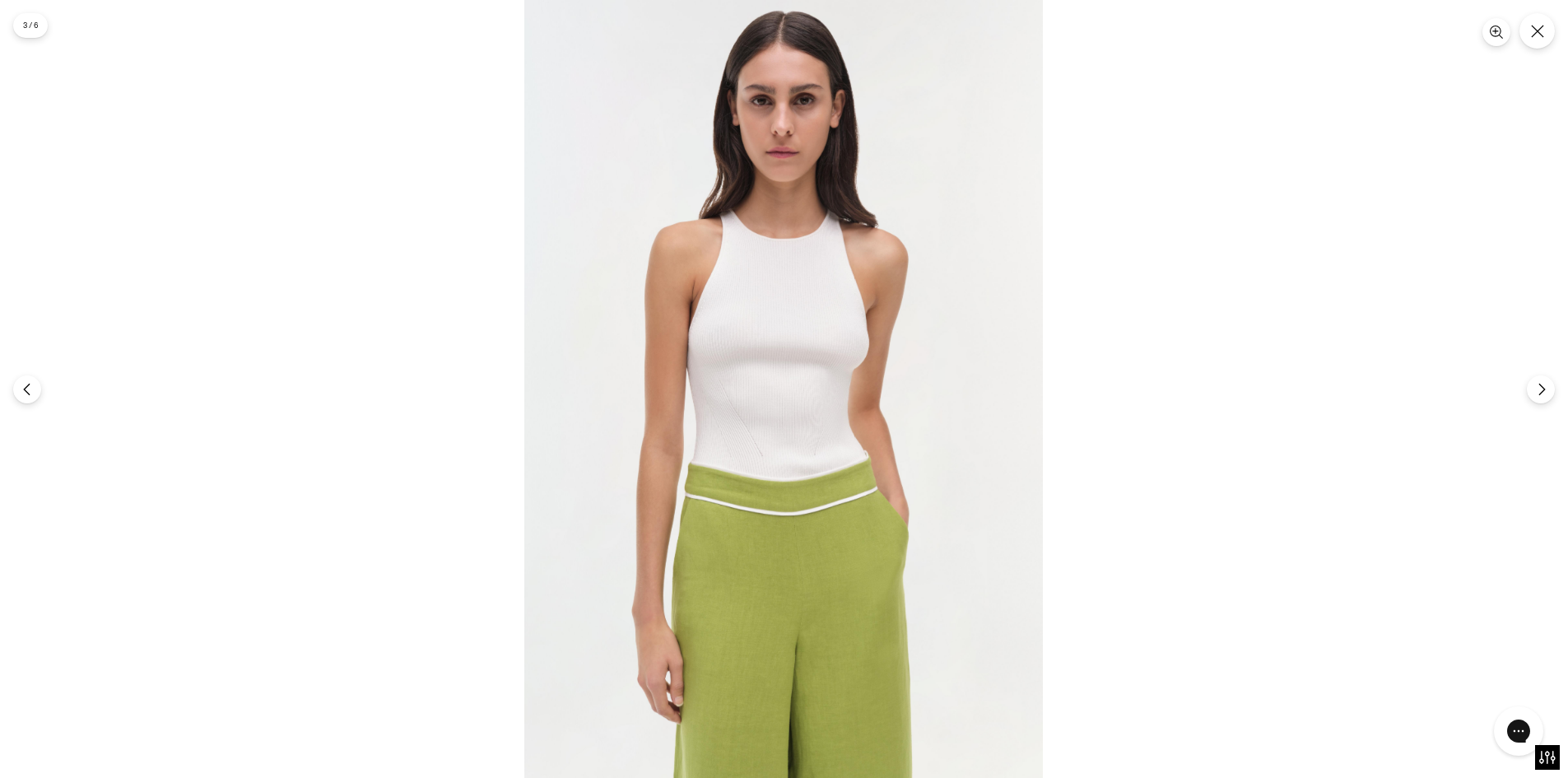
click at [906, 423] on img at bounding box center [784, 389] width 519 height 778
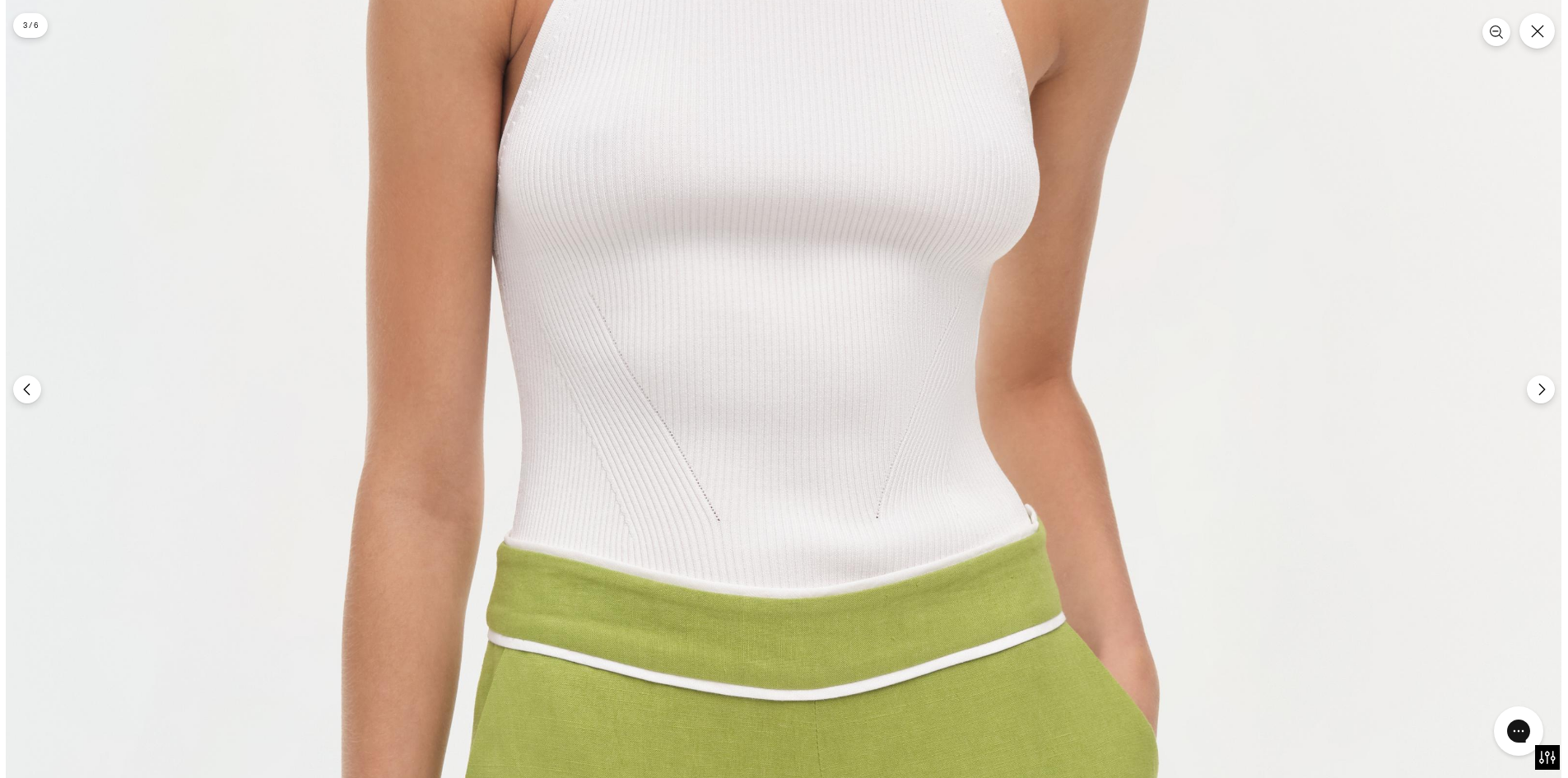
click at [846, 658] on img at bounding box center [783, 321] width 1556 height 2335
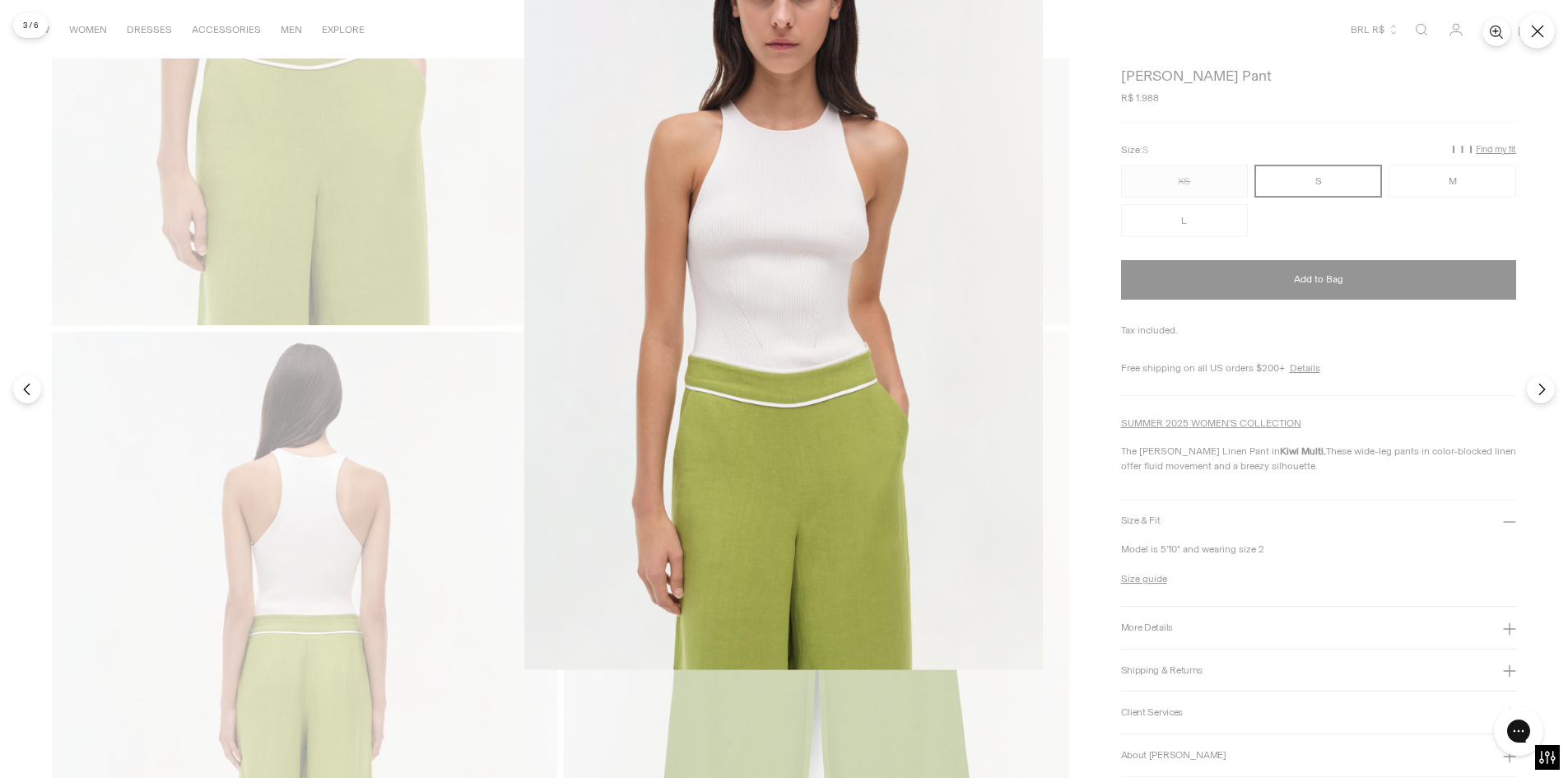
click at [732, 371] on img at bounding box center [784, 281] width 519 height 778
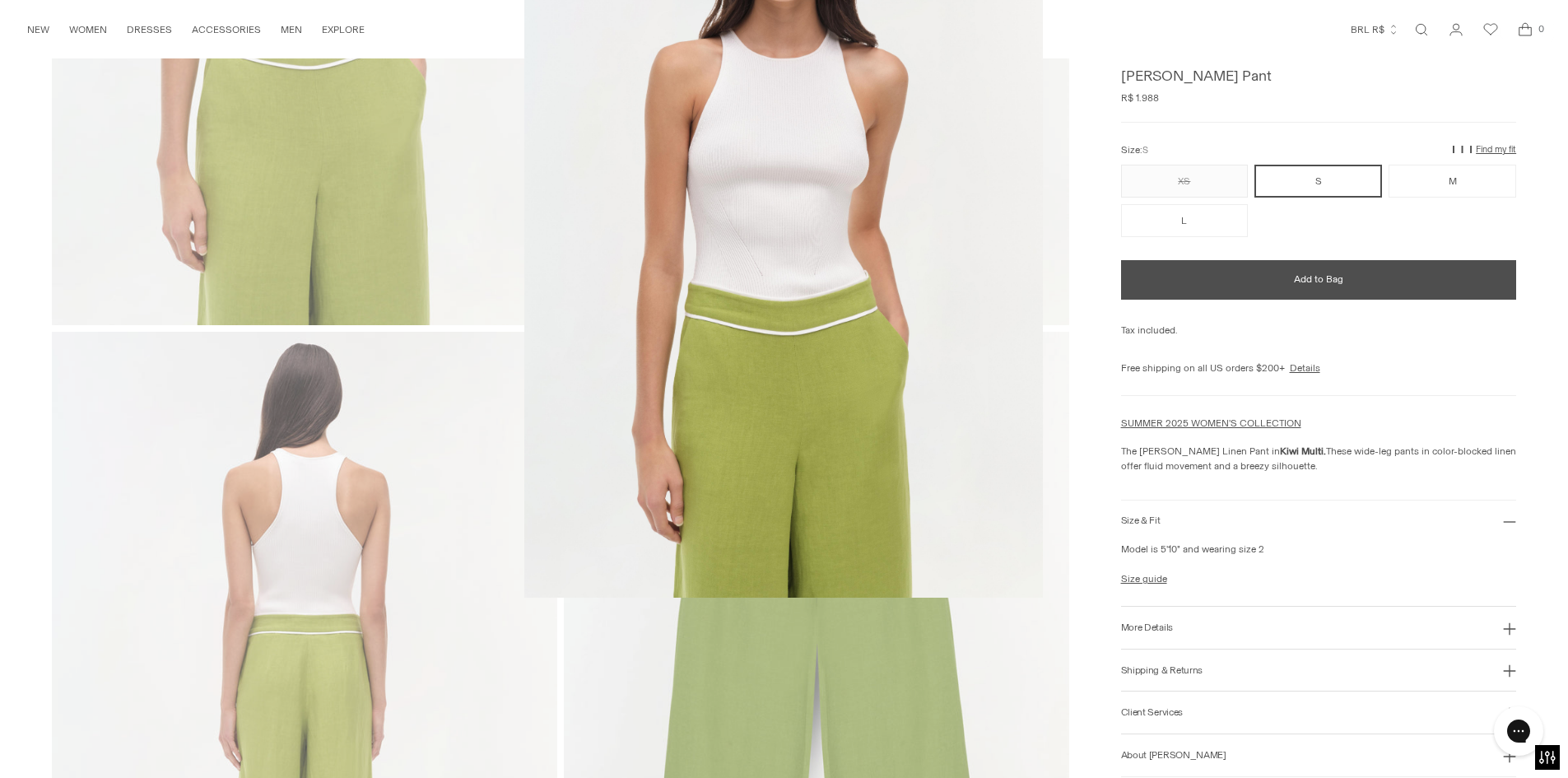
click at [732, 371] on div at bounding box center [784, 389] width 1568 height 778
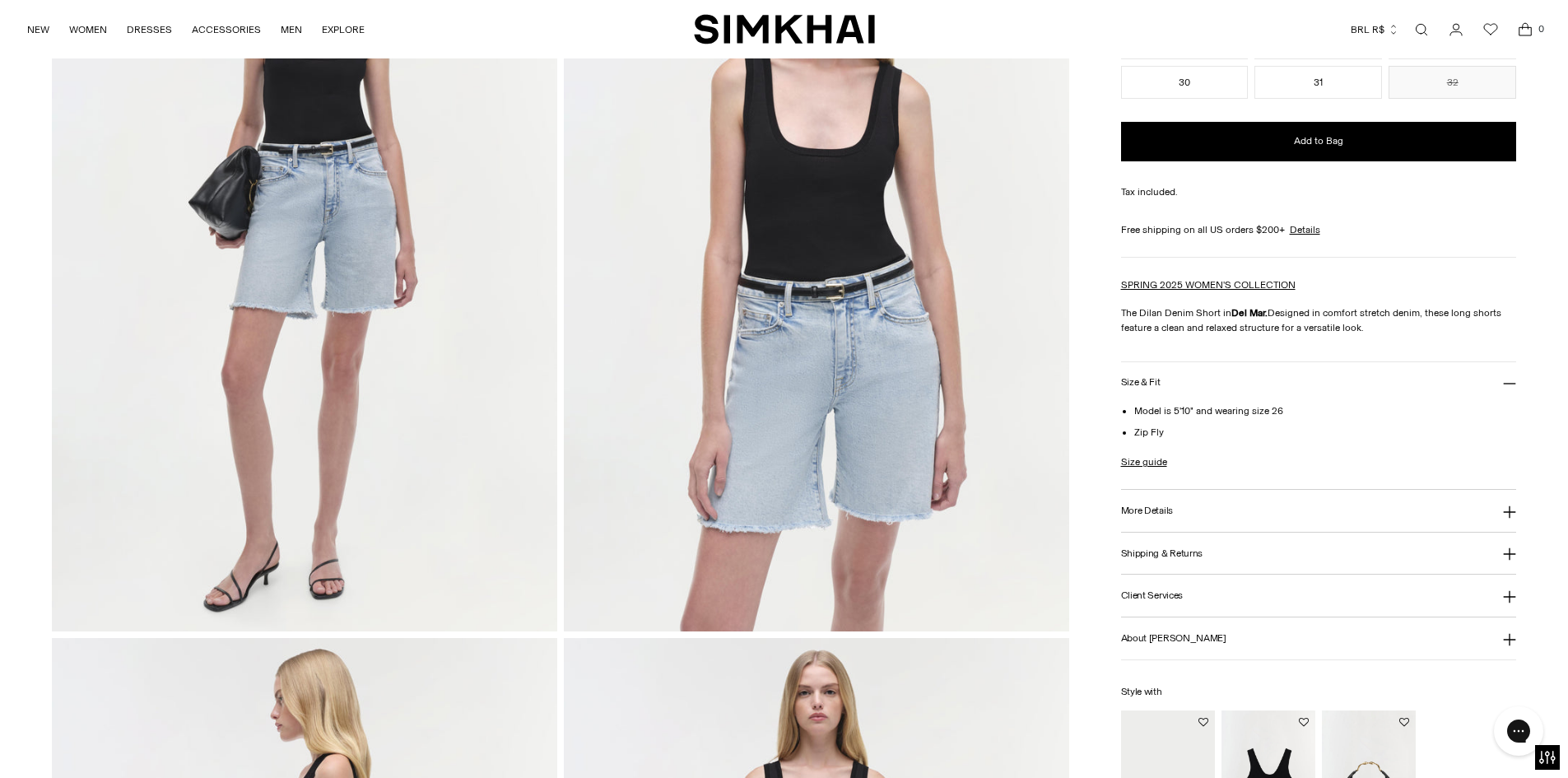
scroll to position [247, 0]
click at [907, 420] on img at bounding box center [816, 251] width 506 height 758
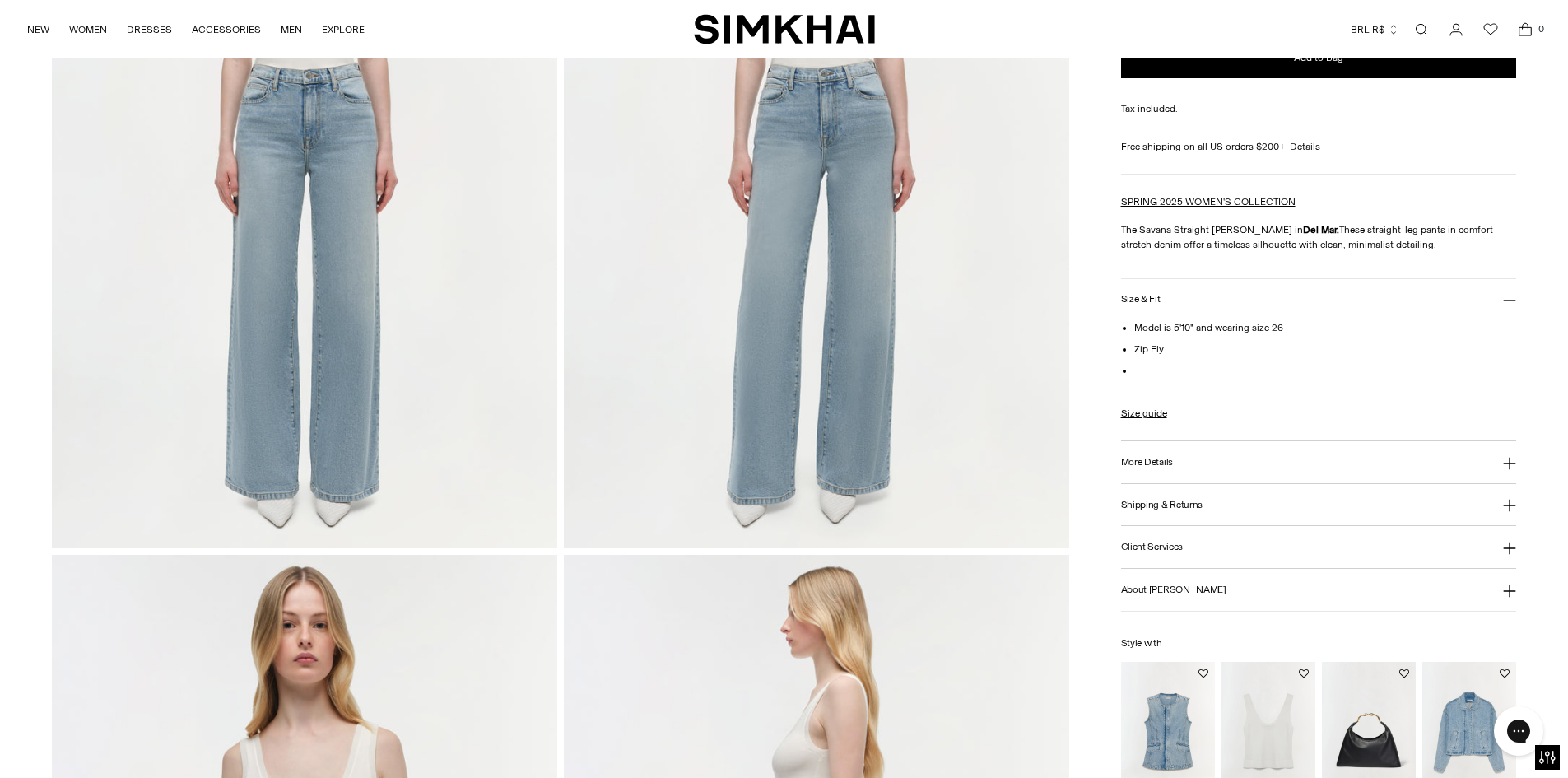
scroll to position [164, 0]
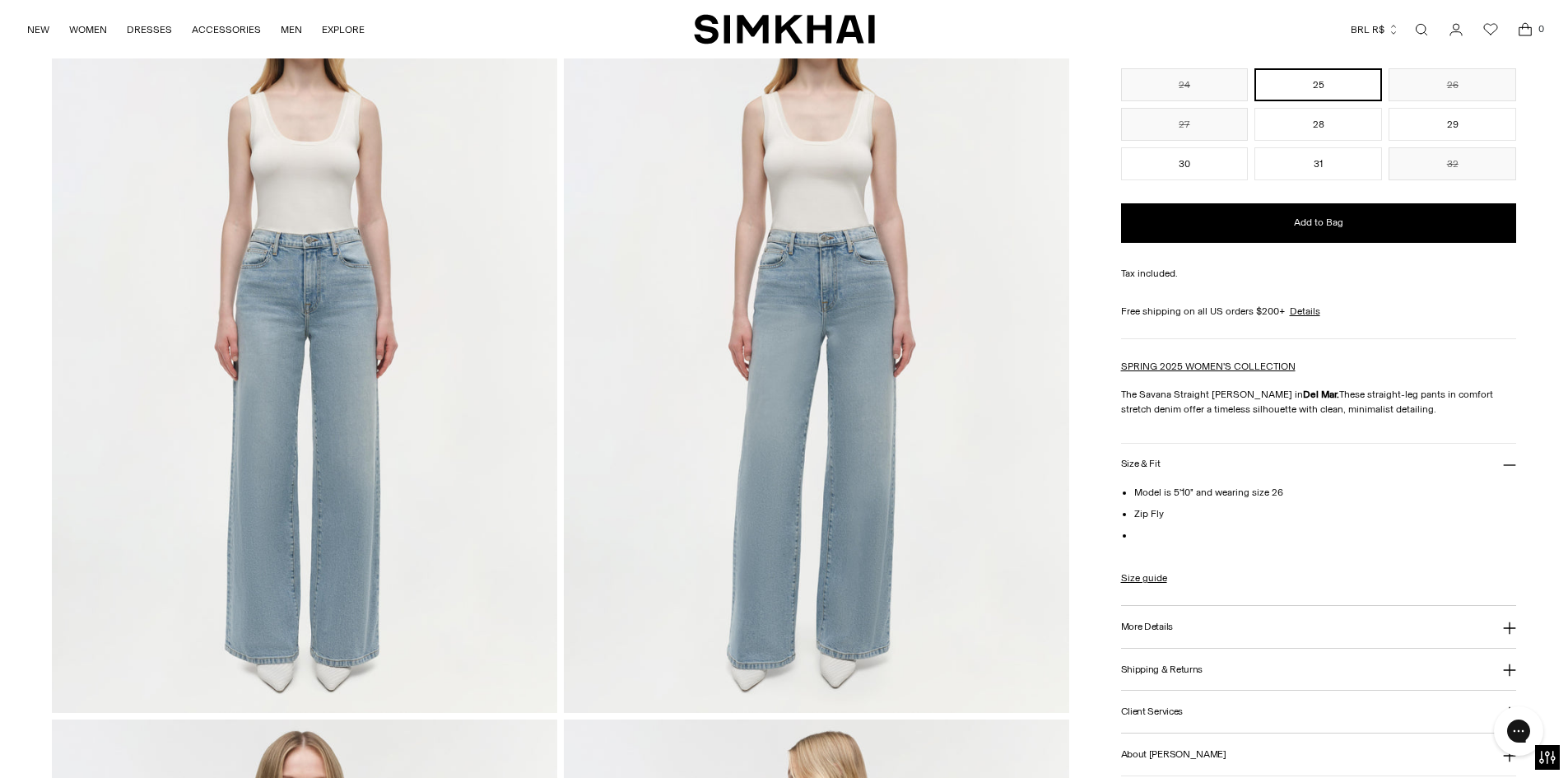
click at [836, 433] on img at bounding box center [816, 333] width 506 height 758
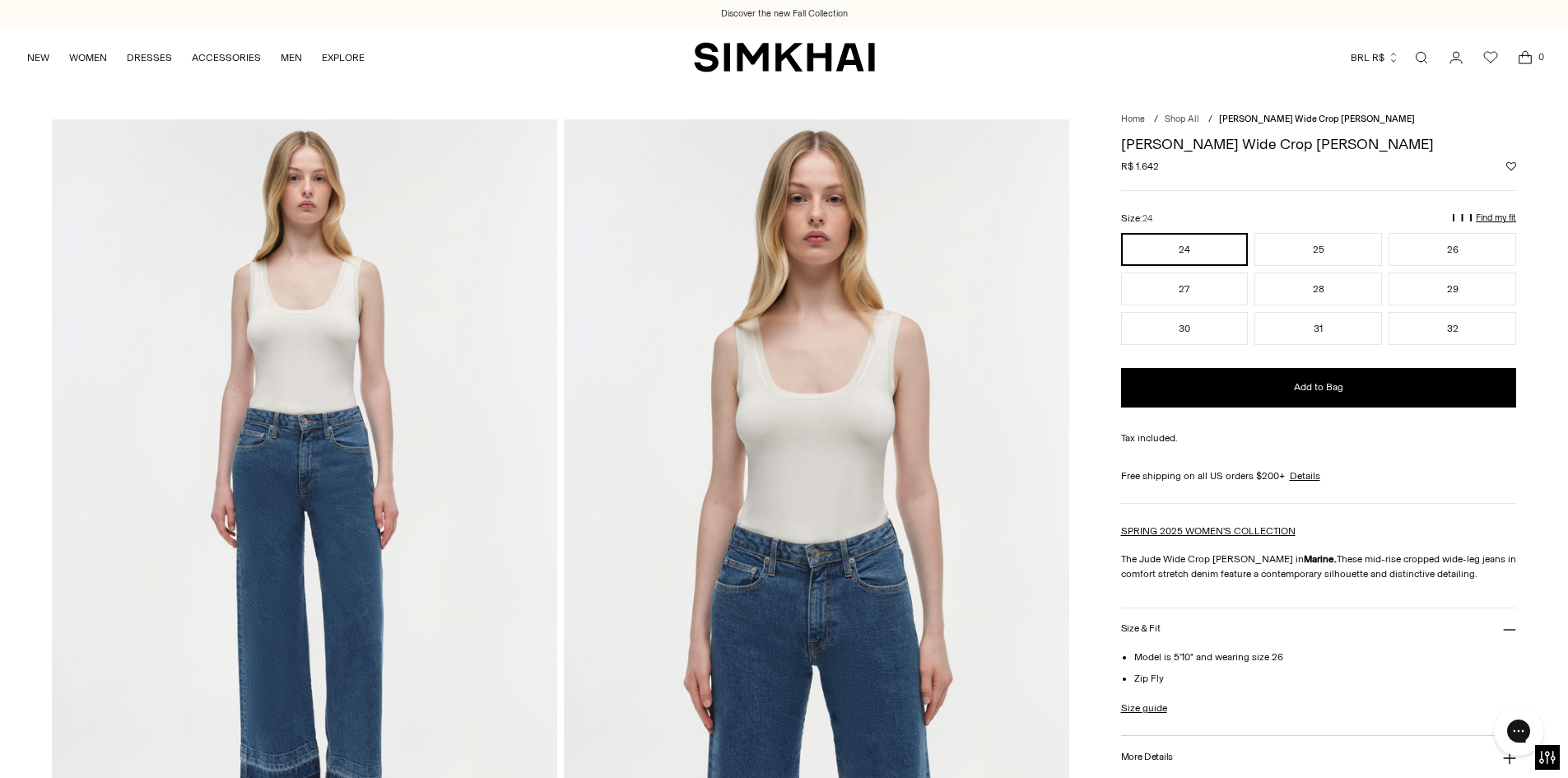
scroll to position [247, 0]
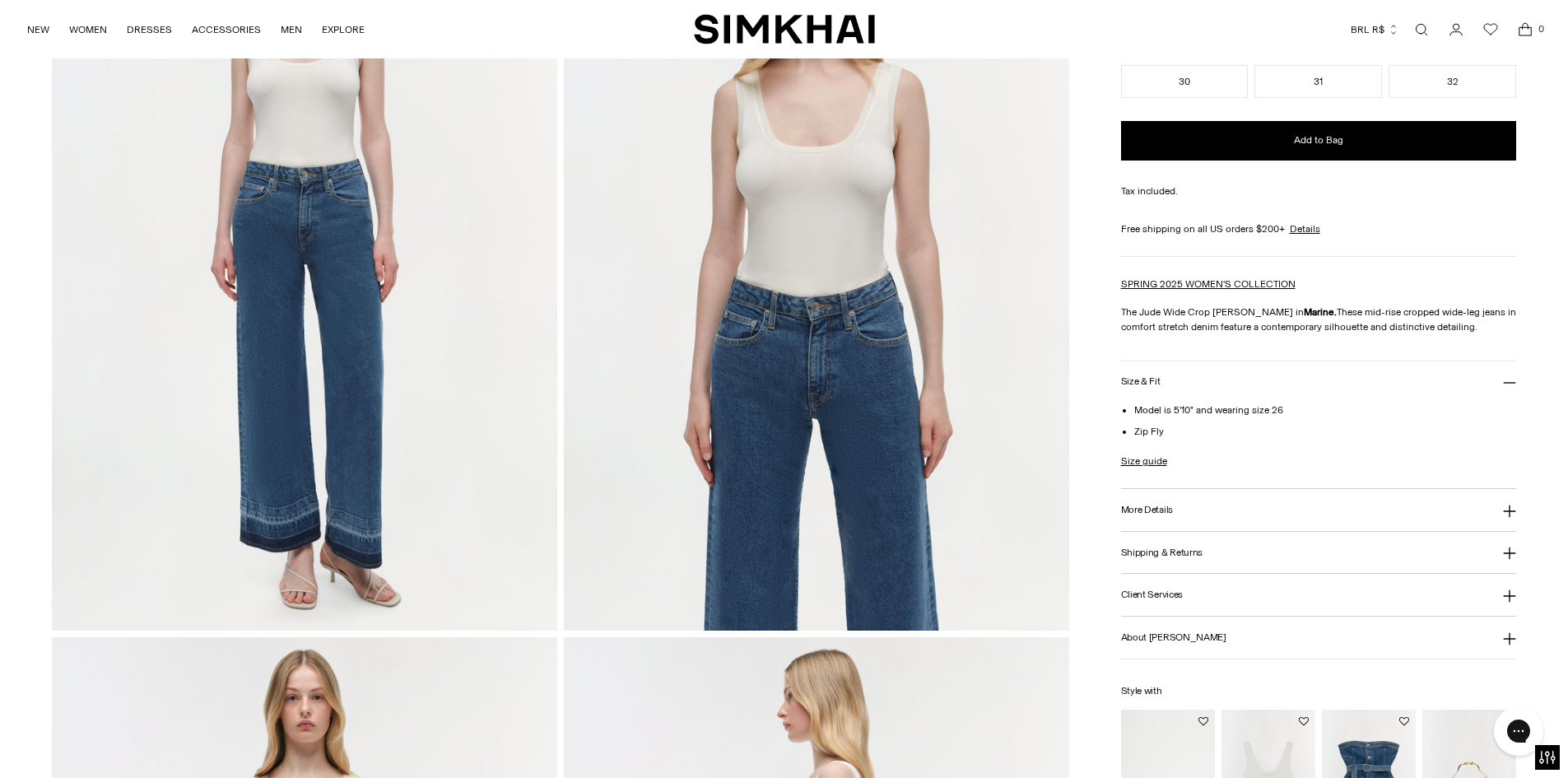
click at [423, 371] on img at bounding box center [304, 251] width 506 height 758
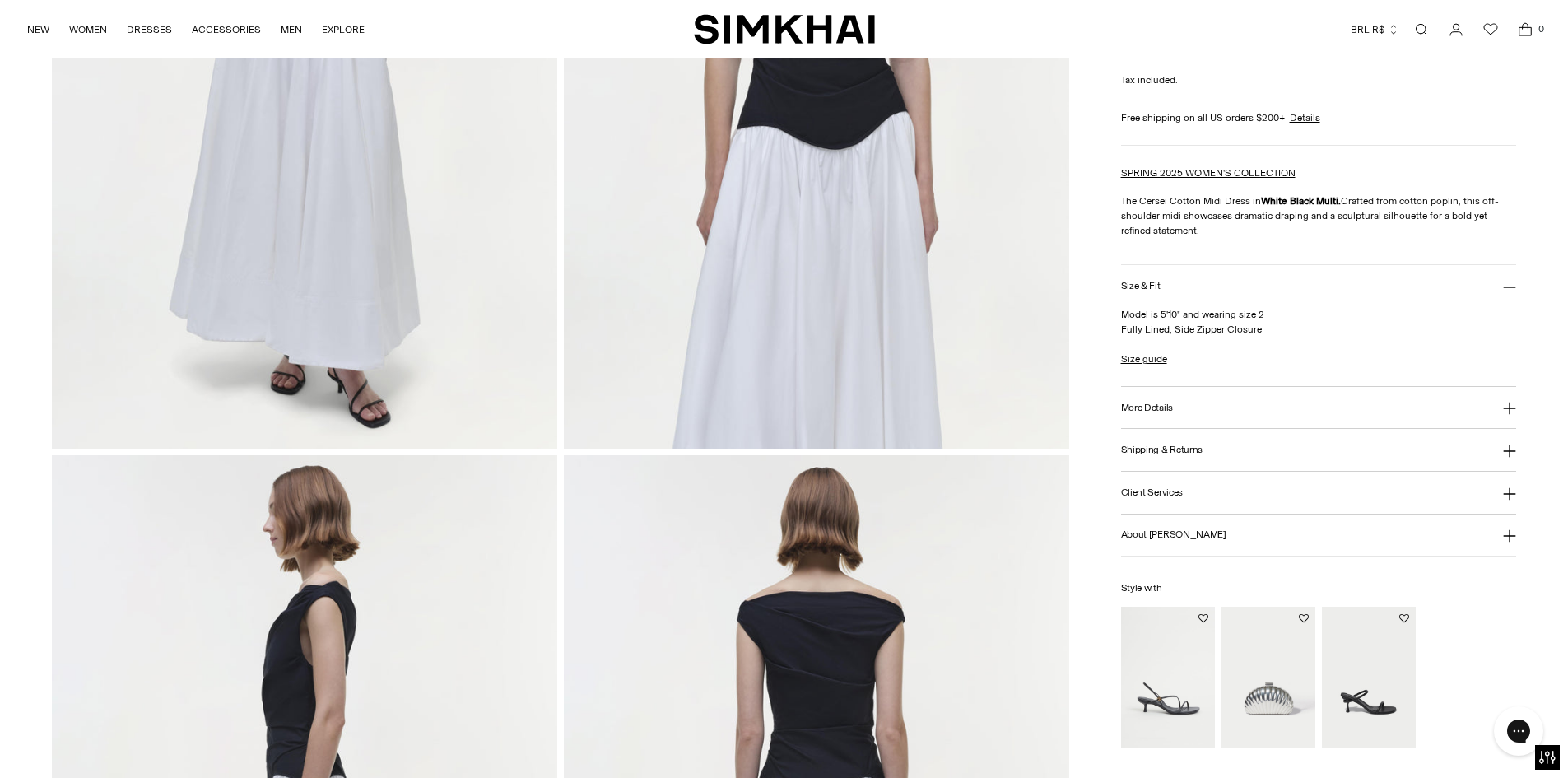
scroll to position [164, 0]
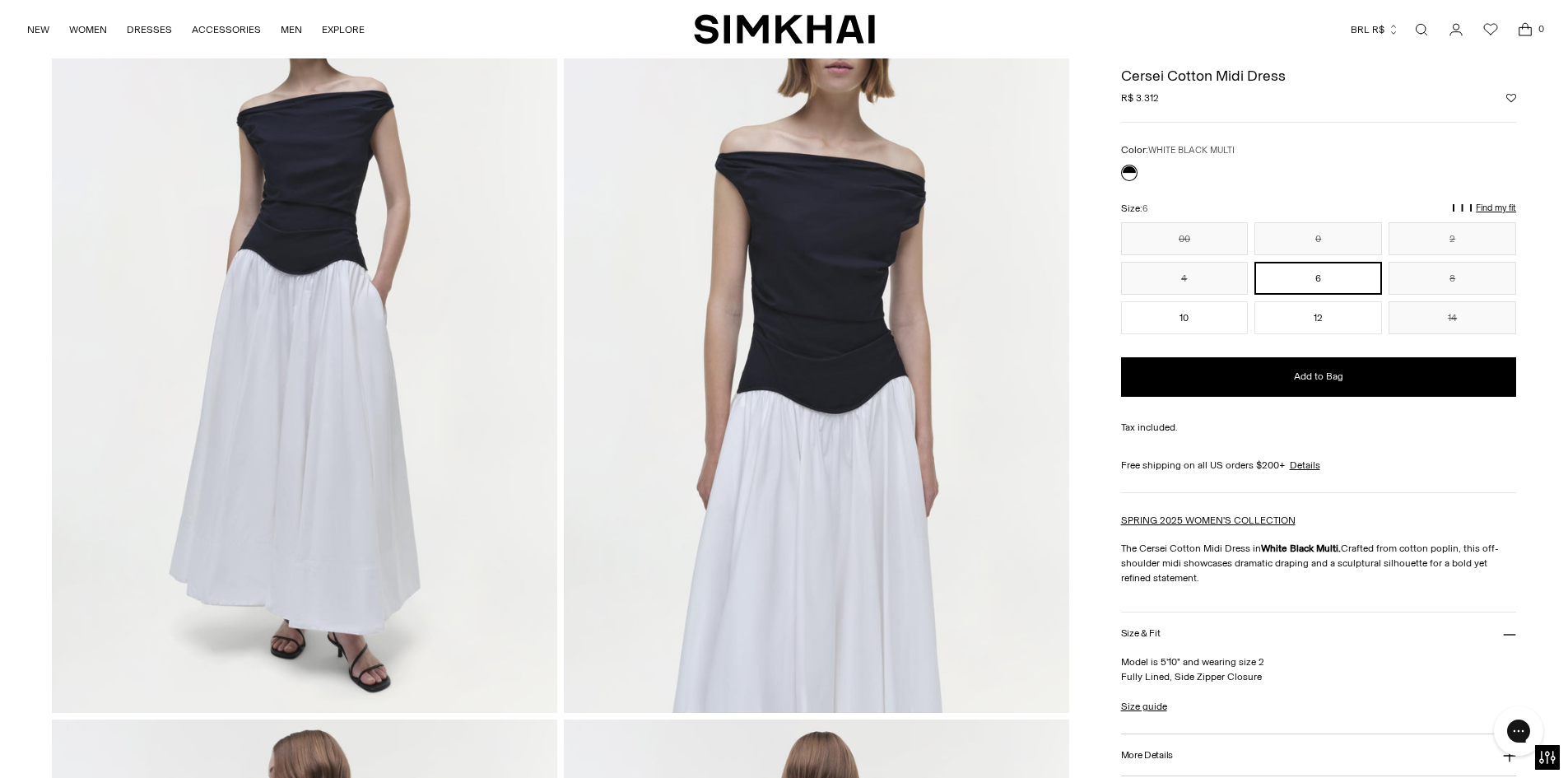
click at [292, 397] on img at bounding box center [304, 333] width 506 height 758
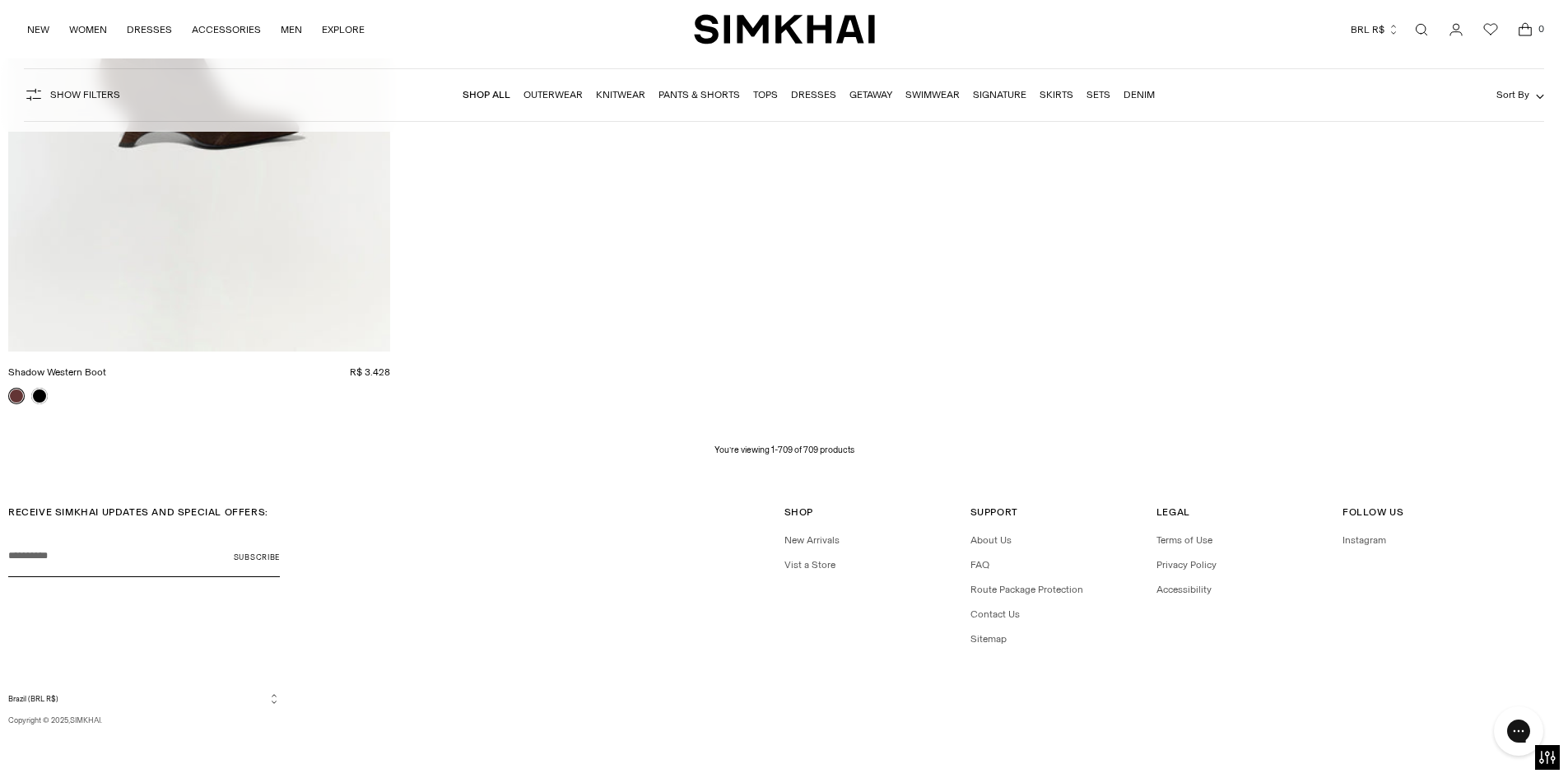
scroll to position [116872, 0]
